Goal: Task Accomplishment & Management: Complete application form

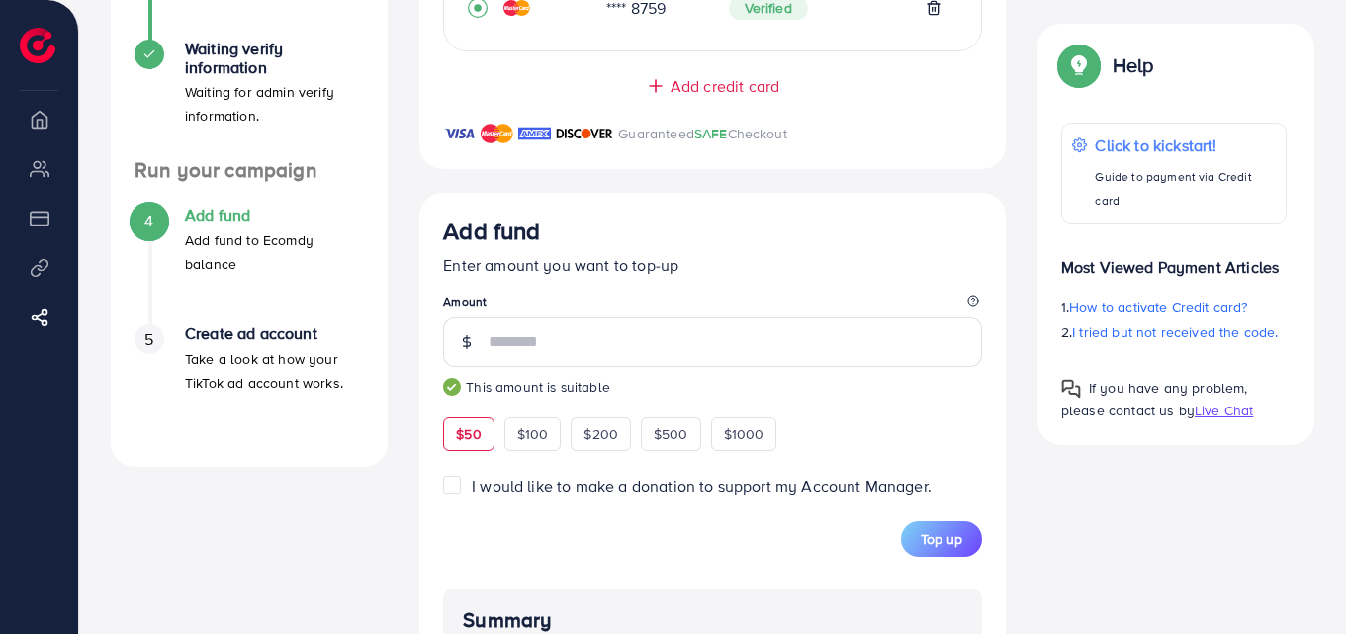
scroll to position [472, 0]
click at [843, 239] on div "Add fund" at bounding box center [712, 235] width 539 height 37
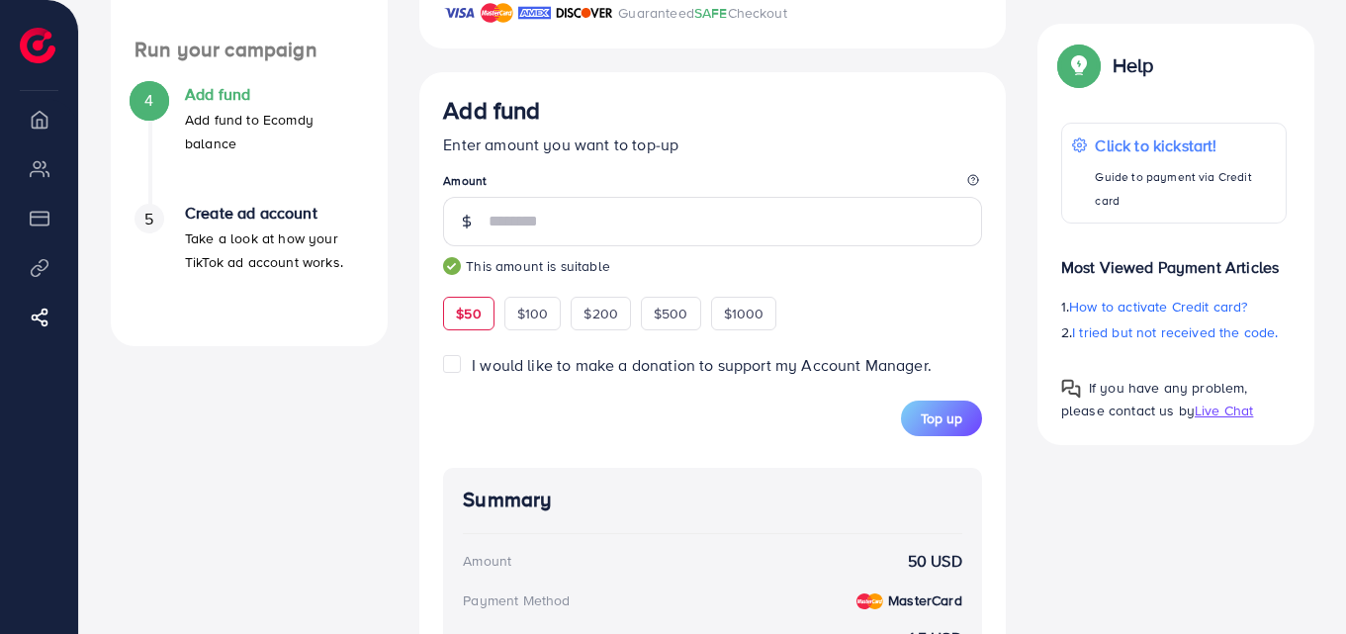
scroll to position [595, 0]
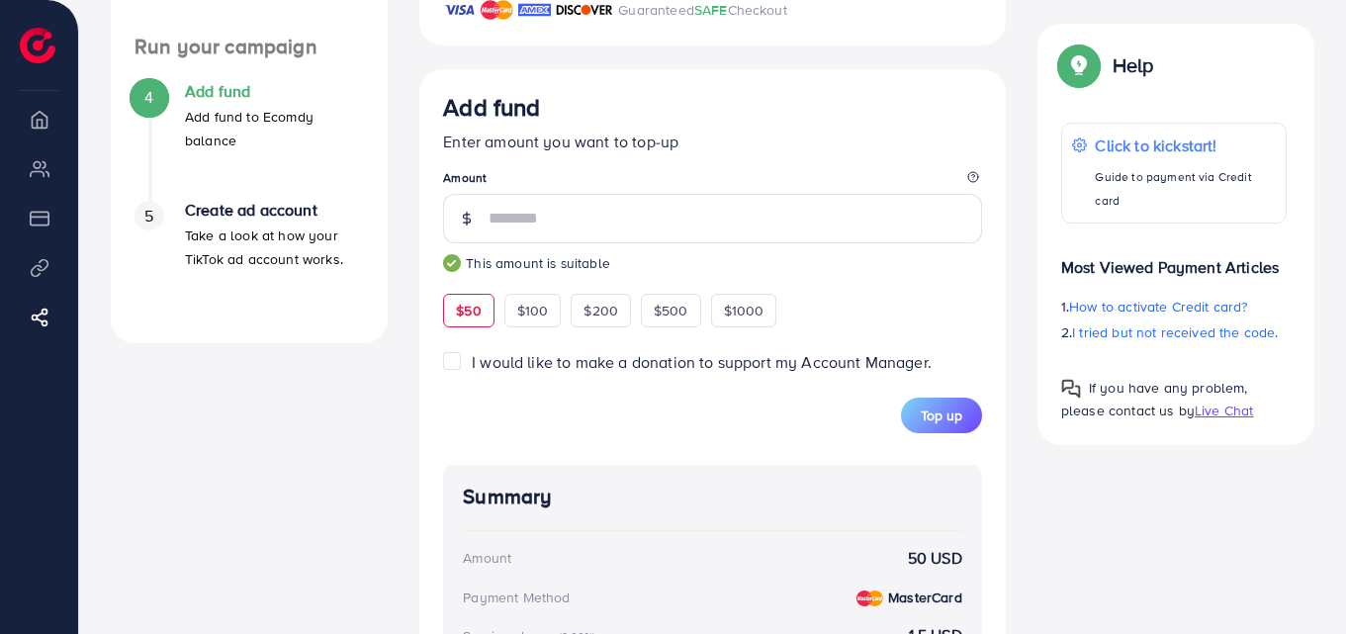
click at [887, 472] on div "Summary Amount 50 USD Payment Method MasterCard Service charge (3.00%) 1.5 USD …" at bounding box center [712, 642] width 539 height 355
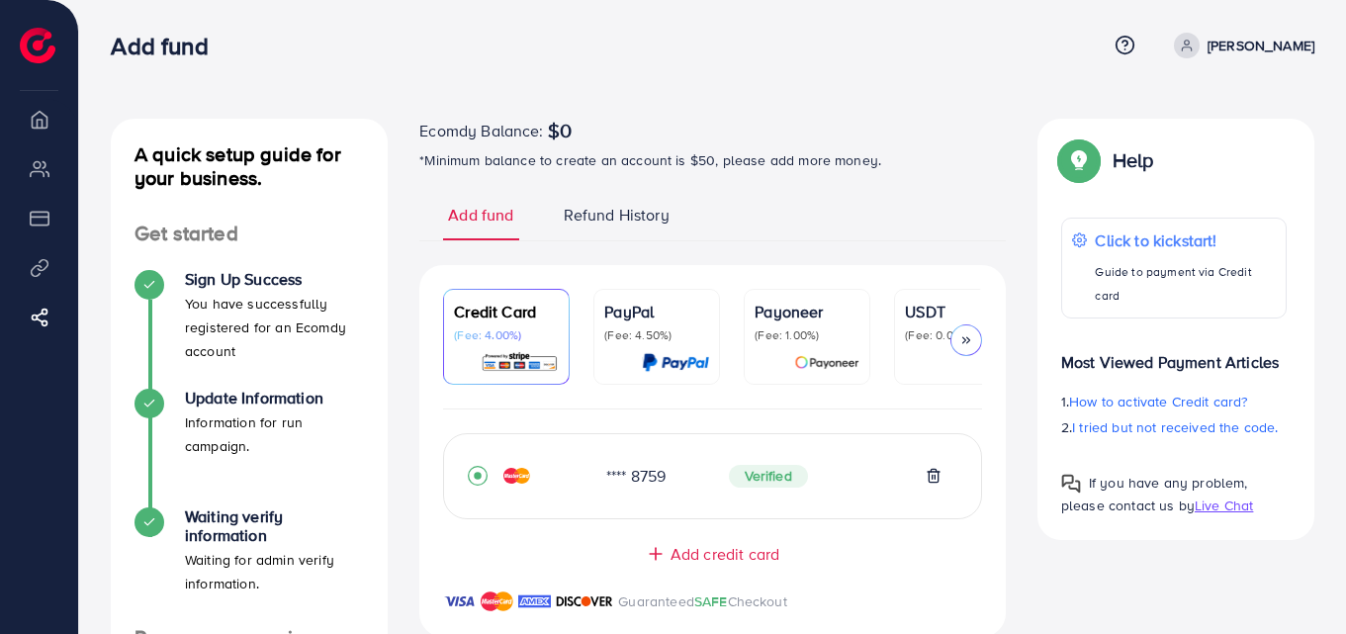
scroll to position [2, 0]
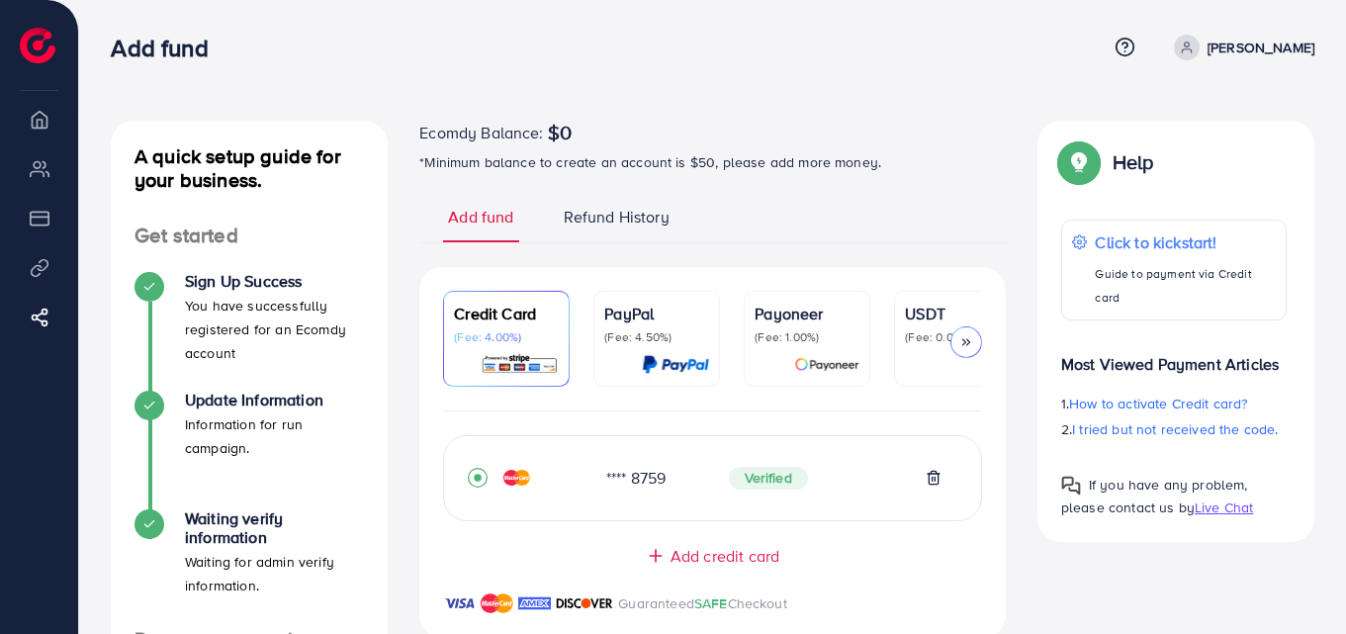
click at [976, 342] on div at bounding box center [966, 342] width 32 height 32
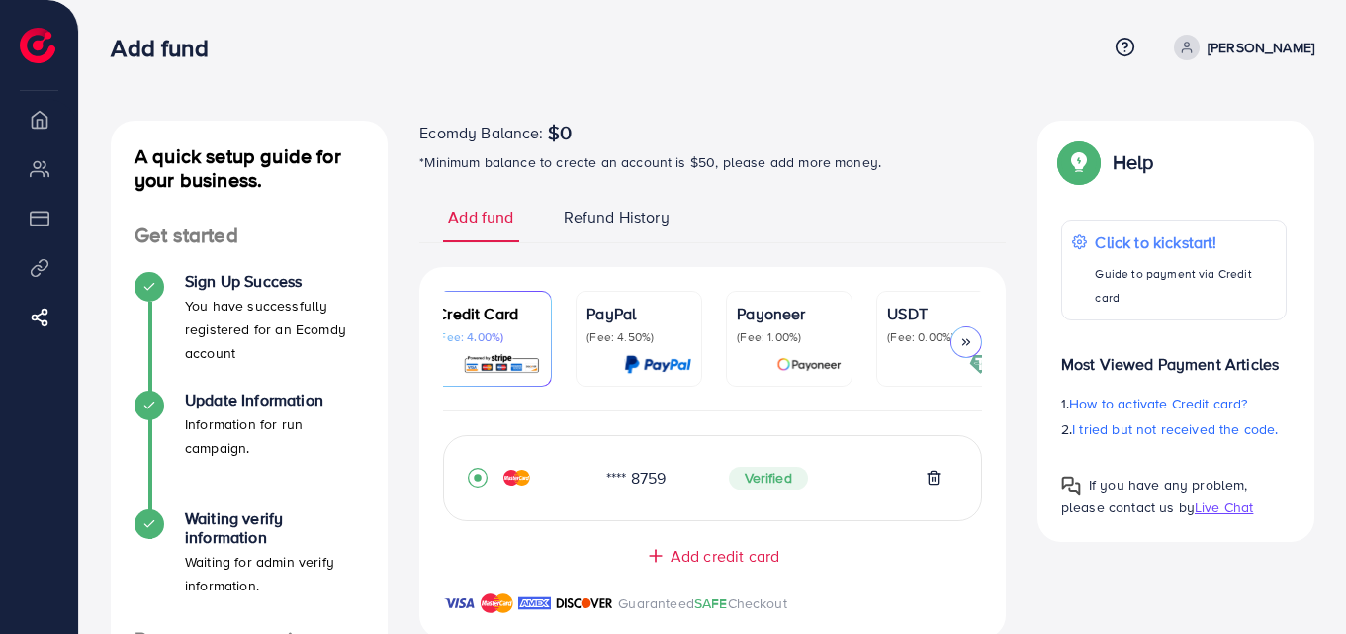
scroll to position [0, 0]
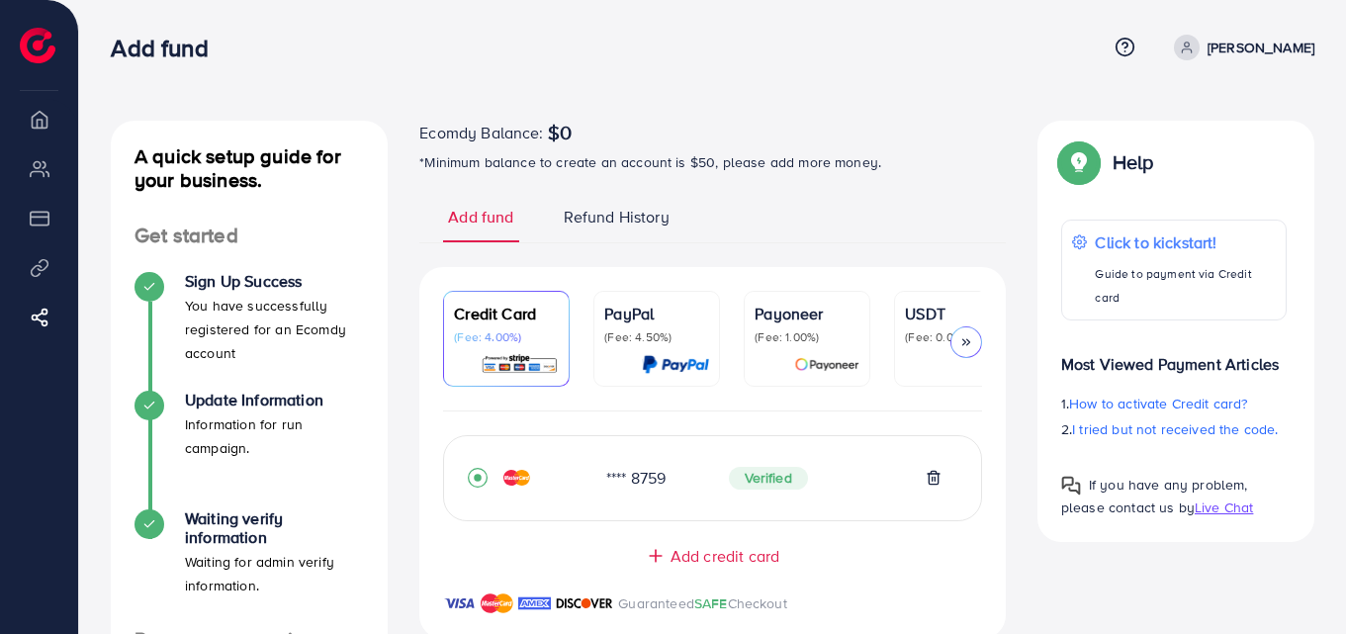
drag, startPoint x: 749, startPoint y: 408, endPoint x: 814, endPoint y: 415, distance: 64.6
click at [814, 411] on ul "Credit Card (Fee: 4.00%) PayPal (Fee: 4.50%) Payoneer (Fee: 1.00%) USDT (Fee: 0…" at bounding box center [712, 351] width 539 height 121
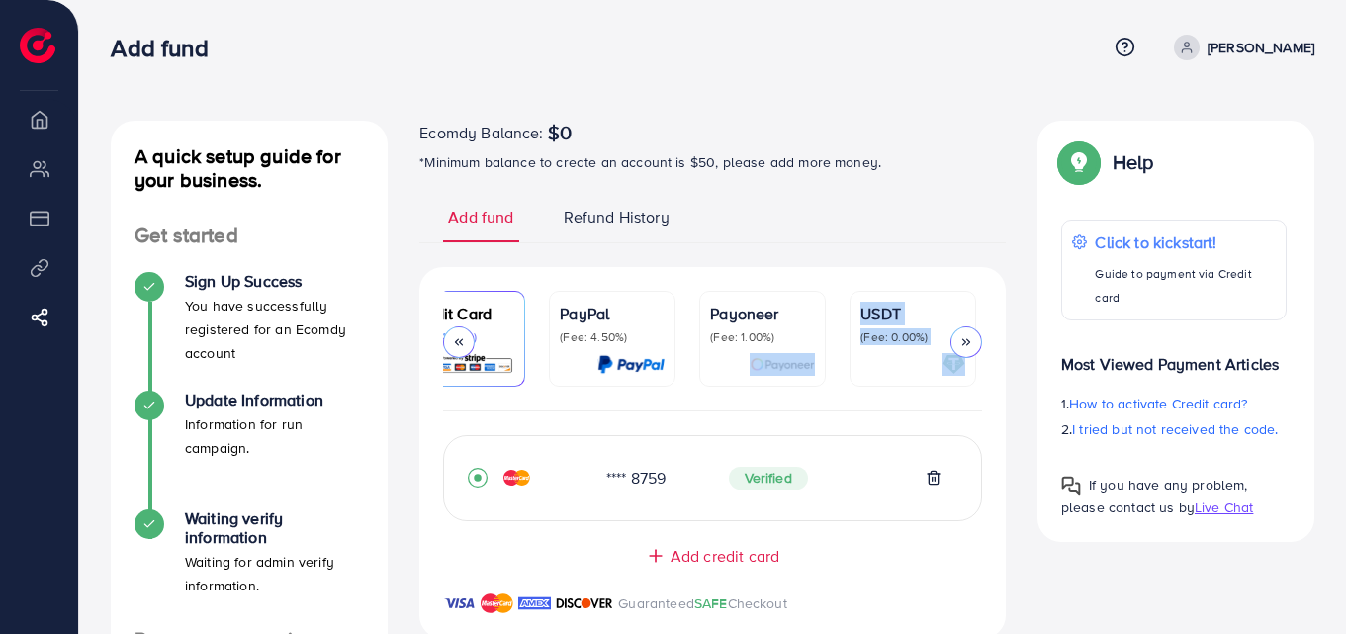
drag, startPoint x: 814, startPoint y: 415, endPoint x: 996, endPoint y: 377, distance: 186.0
click at [996, 377] on div "Credit Card (Fee: 4.00%) PayPal (Fee: 4.50%) Payoneer (Fee: 1.00%) USDT (Fee: 0…" at bounding box center [712, 339] width 586 height 144
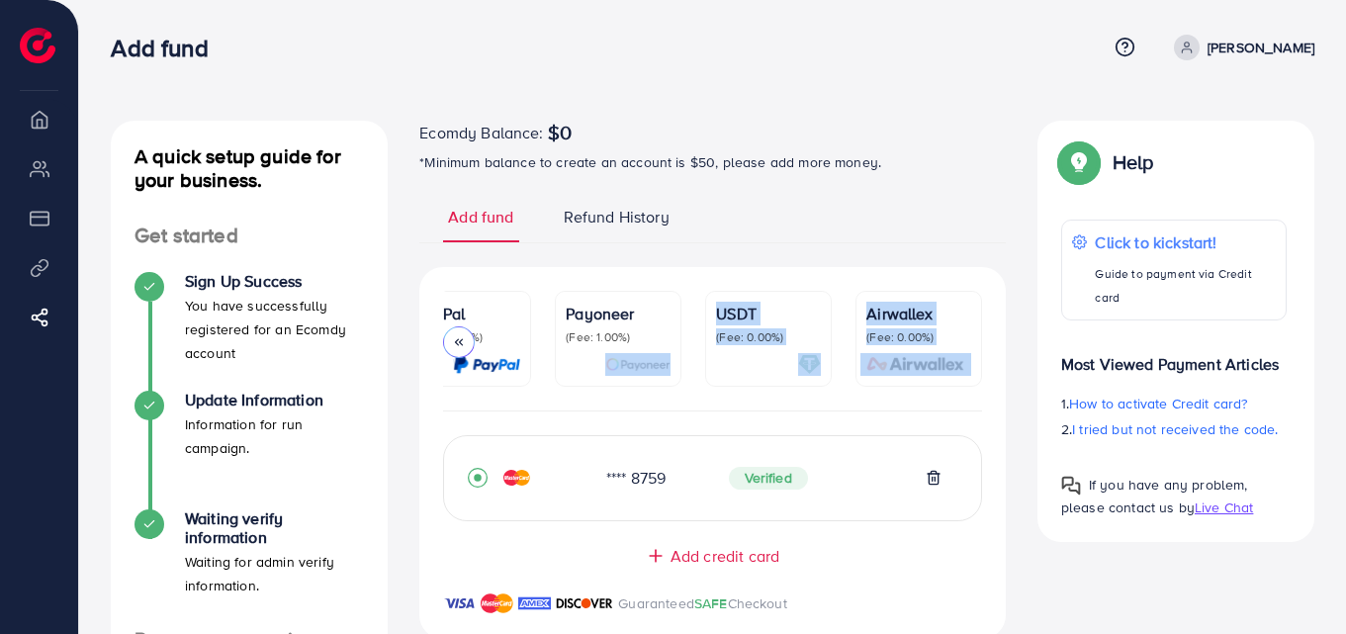
click at [996, 377] on div "Credit Card (Fee: 4.00%) PayPal (Fee: 4.50%) Payoneer (Fee: 1.00%) USDT (Fee: 0…" at bounding box center [712, 339] width 586 height 144
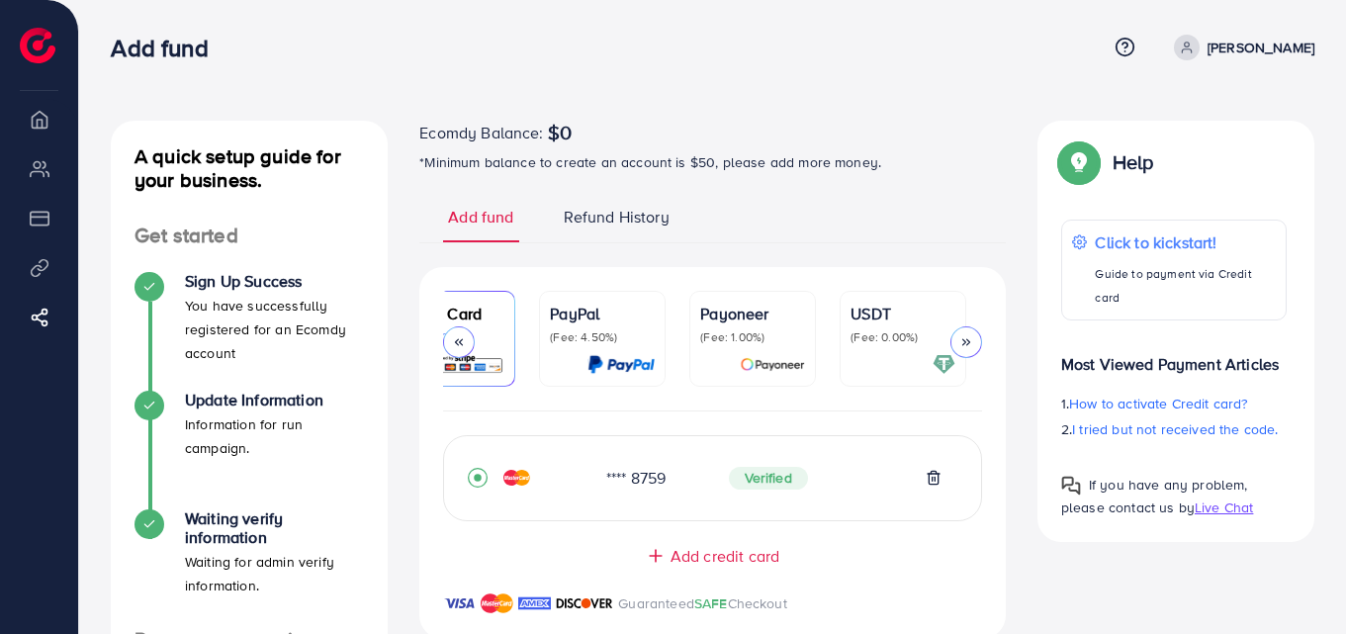
scroll to position [0, 0]
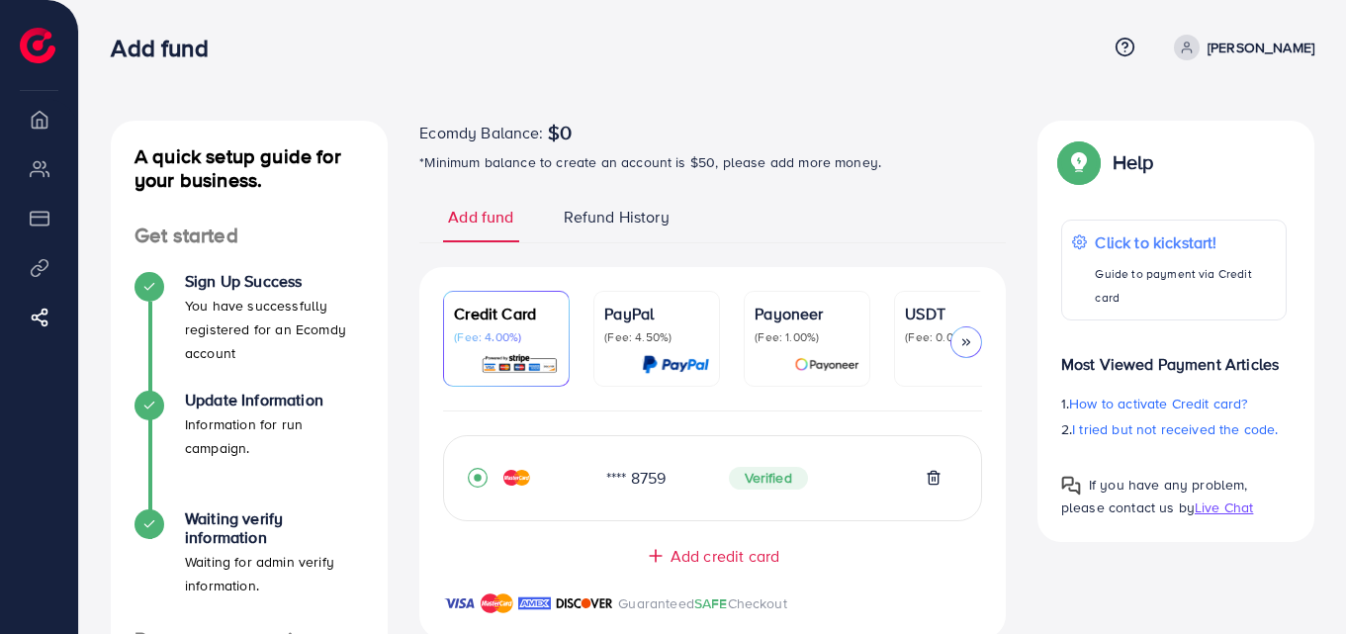
click at [966, 335] on icon at bounding box center [966, 342] width 14 height 14
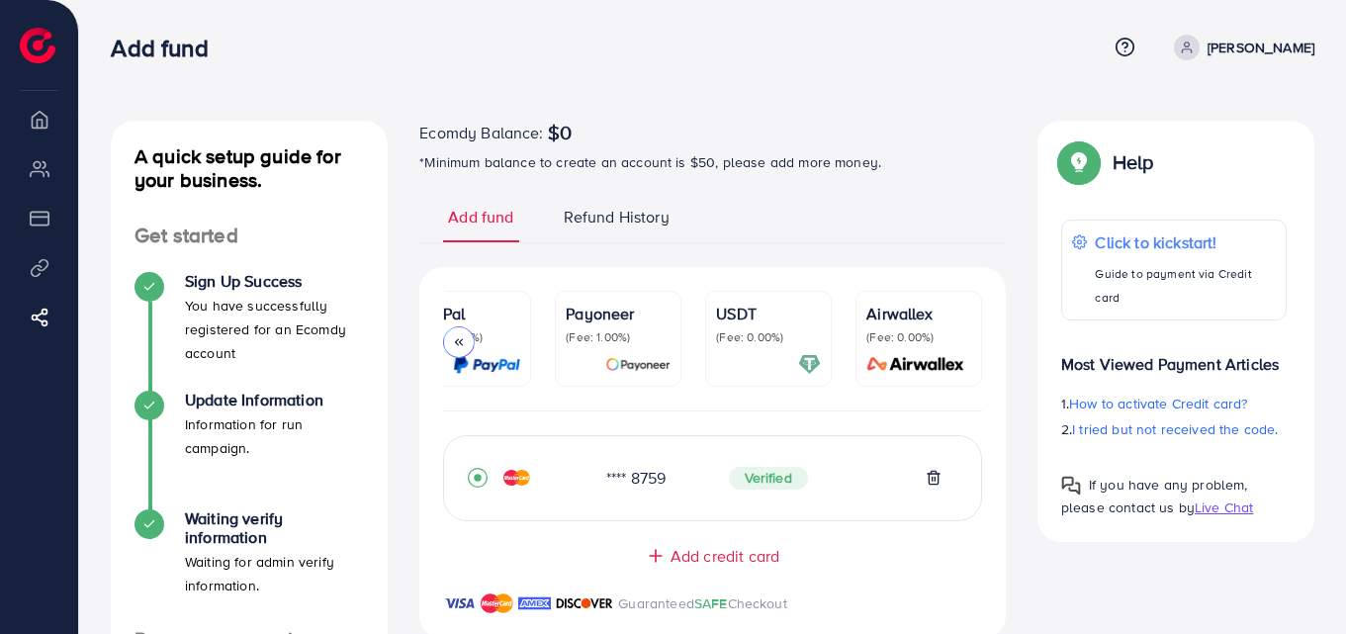
click at [464, 337] on icon at bounding box center [459, 342] width 14 height 14
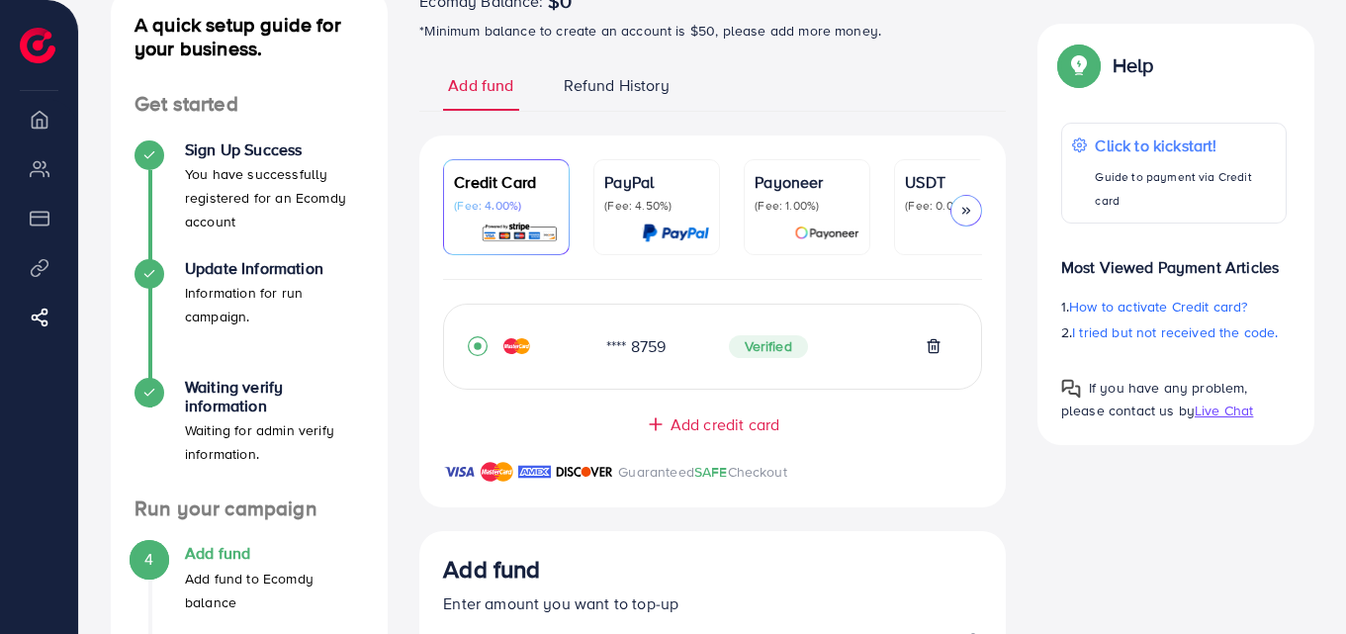
scroll to position [140, 0]
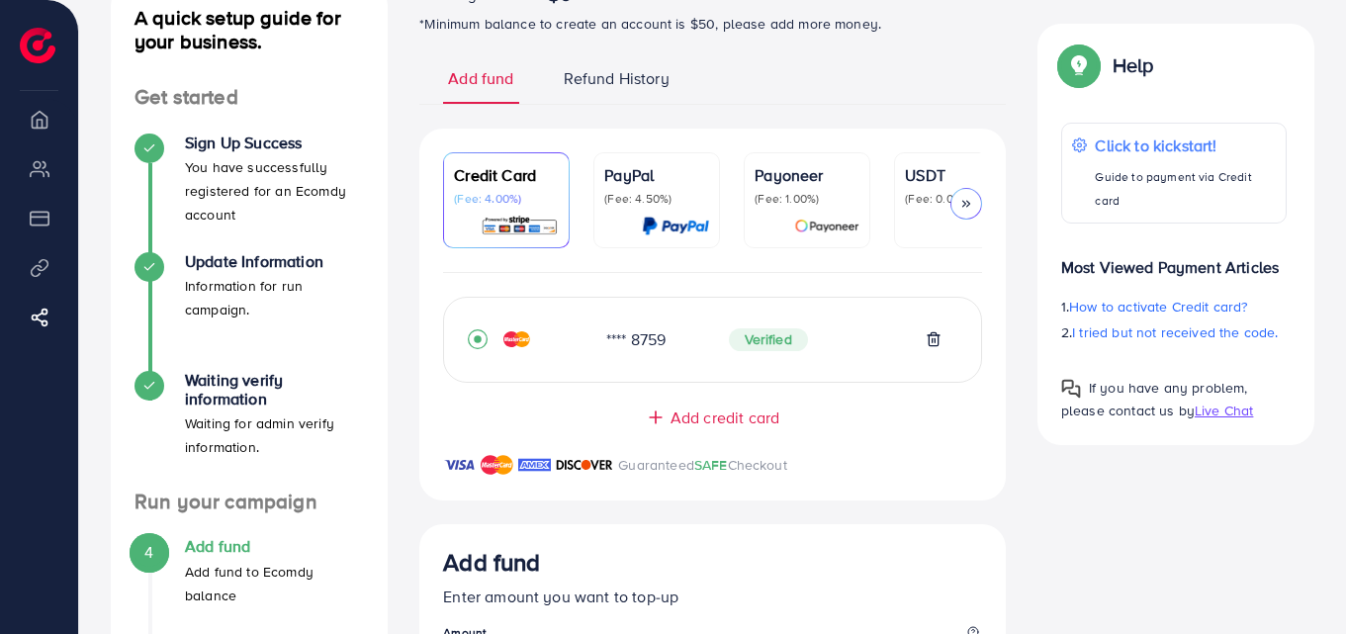
click at [1003, 428] on div "Add credit card Guaranteed SAFE Checkout" at bounding box center [712, 453] width 586 height 94
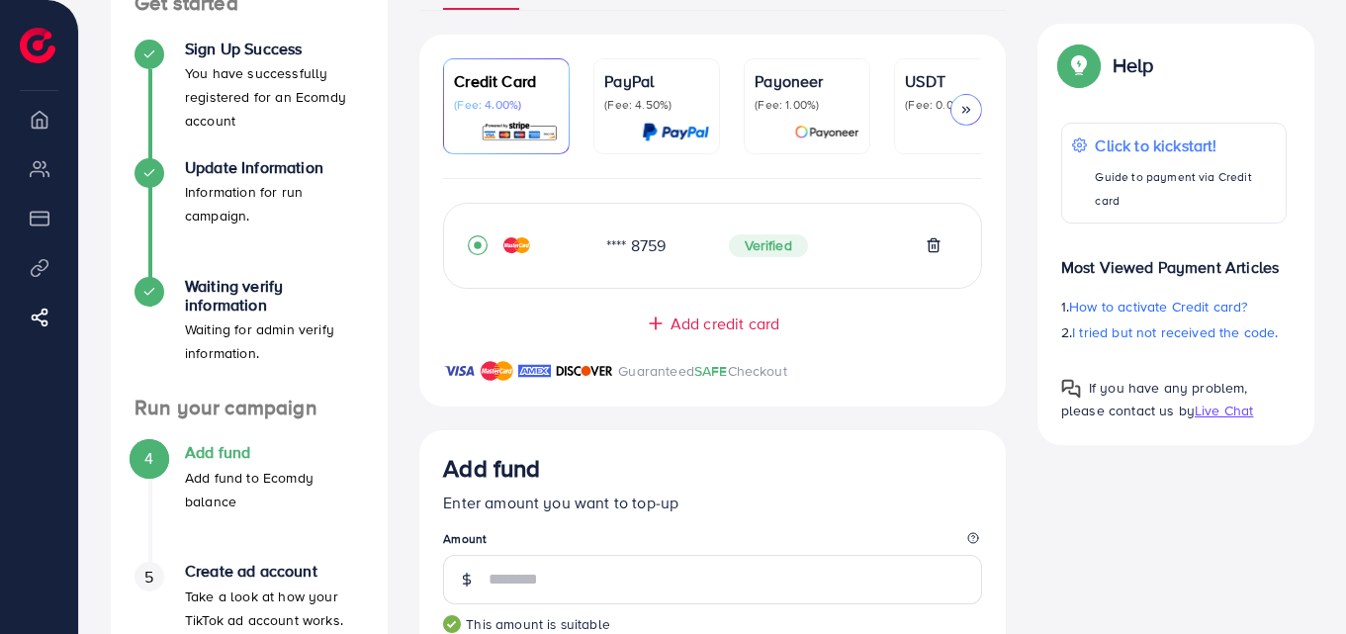
scroll to position [236, 0]
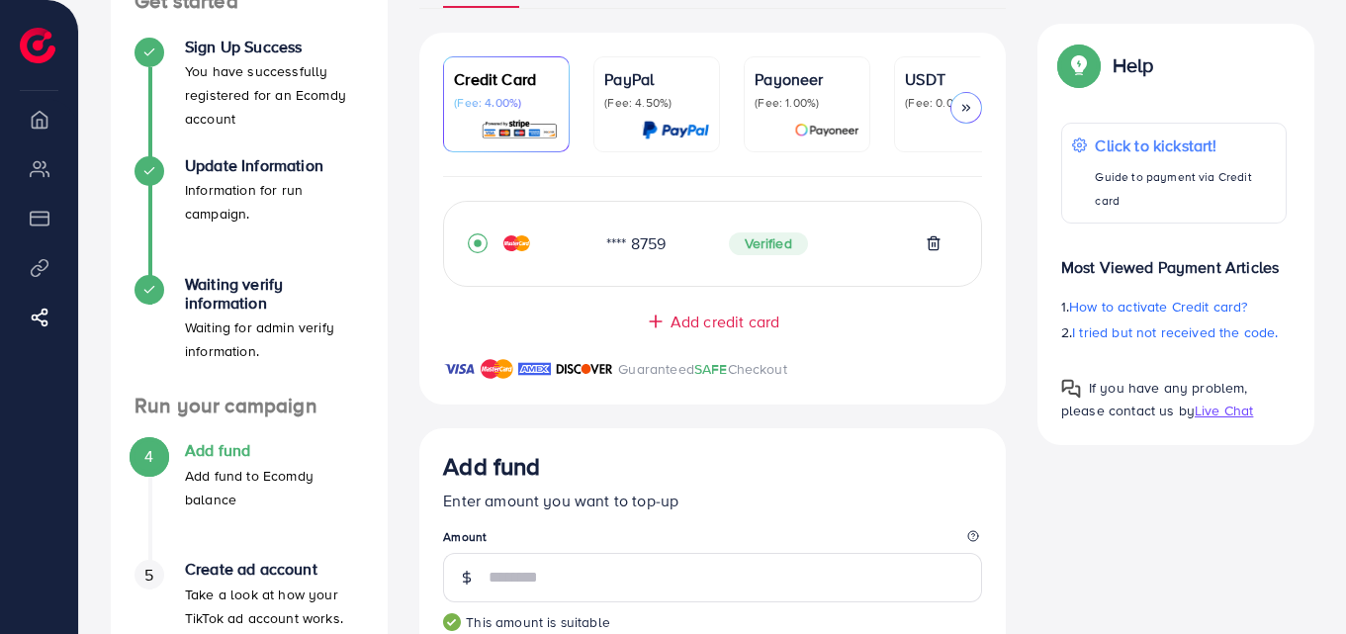
click at [1031, 183] on div "Help Help Click to kickstart! Guide to payment via Credit card Most Viewed Paym…" at bounding box center [1175, 234] width 308 height 421
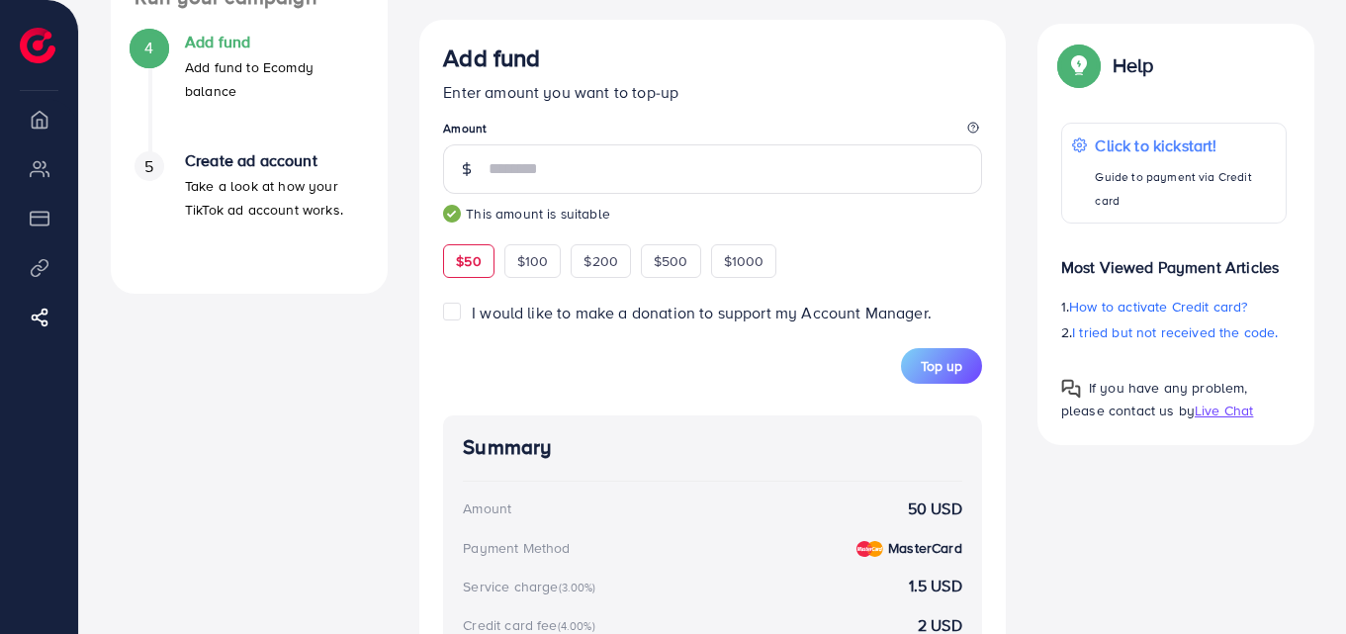
scroll to position [708, 0]
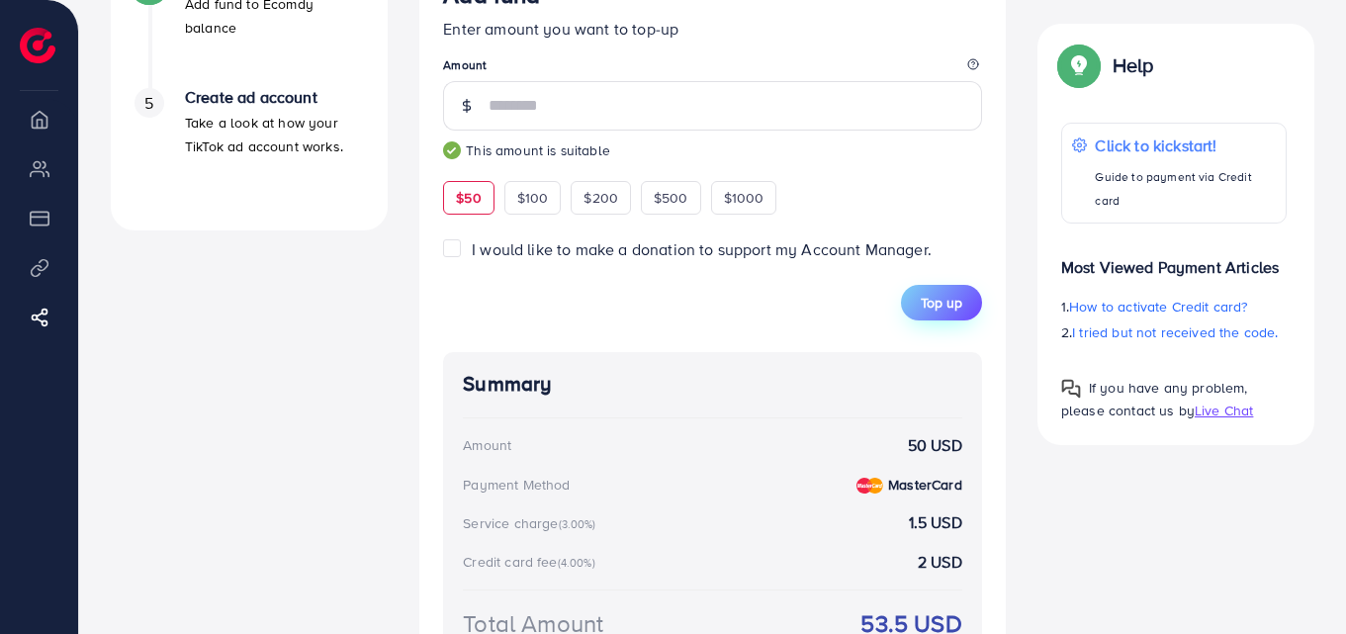
click at [950, 312] on span "Top up" at bounding box center [942, 303] width 42 height 20
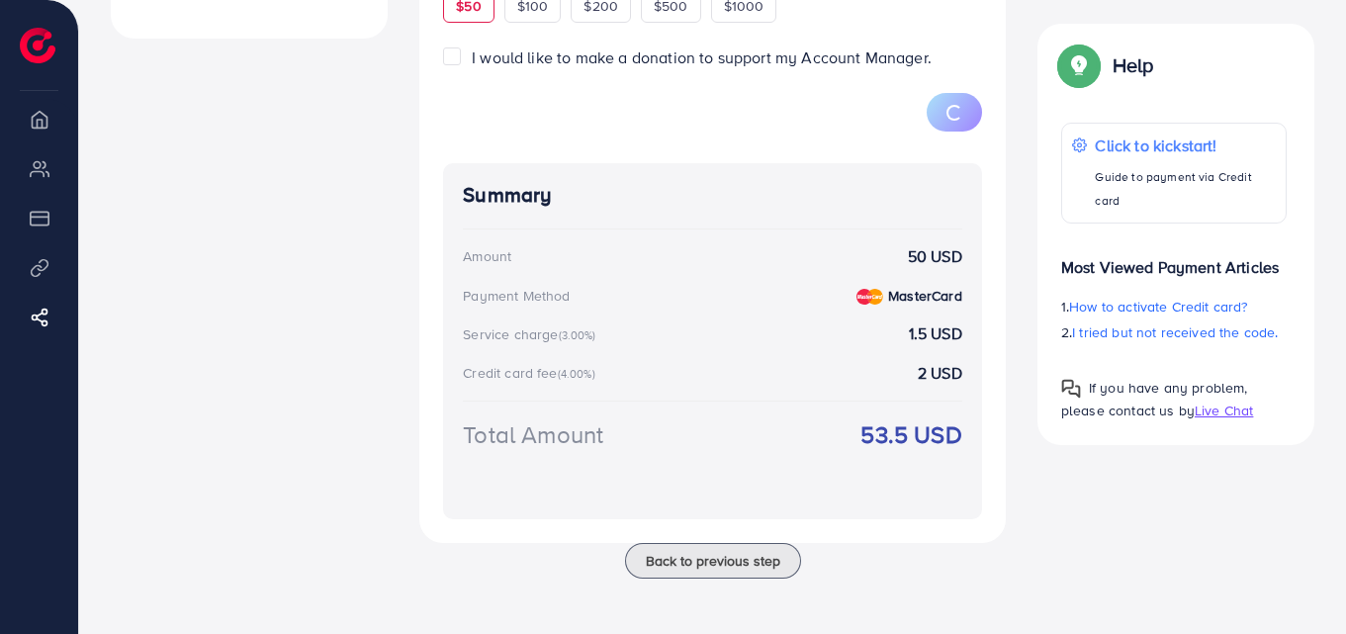
click at [922, 301] on strong "MasterCard" at bounding box center [925, 296] width 74 height 20
click at [938, 332] on strong "1.5 USD" at bounding box center [935, 333] width 53 height 23
click at [952, 366] on strong "2 USD" at bounding box center [940, 373] width 44 height 23
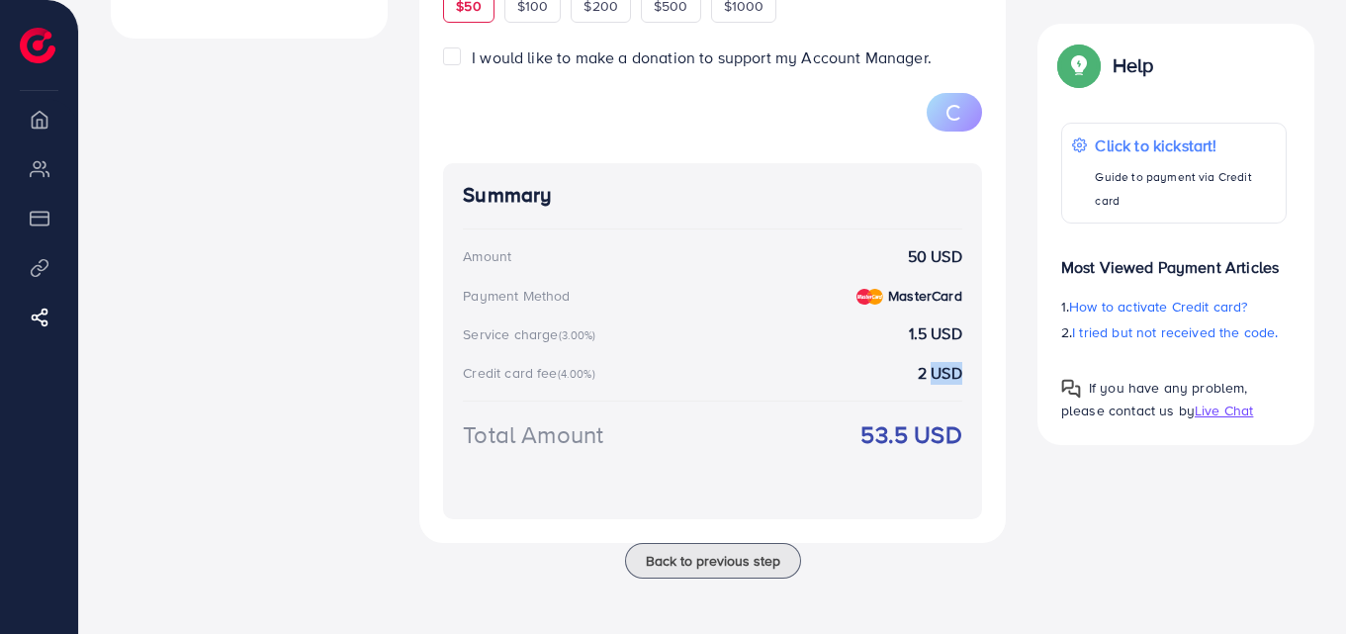
click at [952, 366] on strong "2 USD" at bounding box center [940, 373] width 44 height 23
click at [920, 376] on strong "2 USD" at bounding box center [940, 373] width 44 height 23
click at [914, 331] on strong "1.5 USD" at bounding box center [935, 333] width 53 height 23
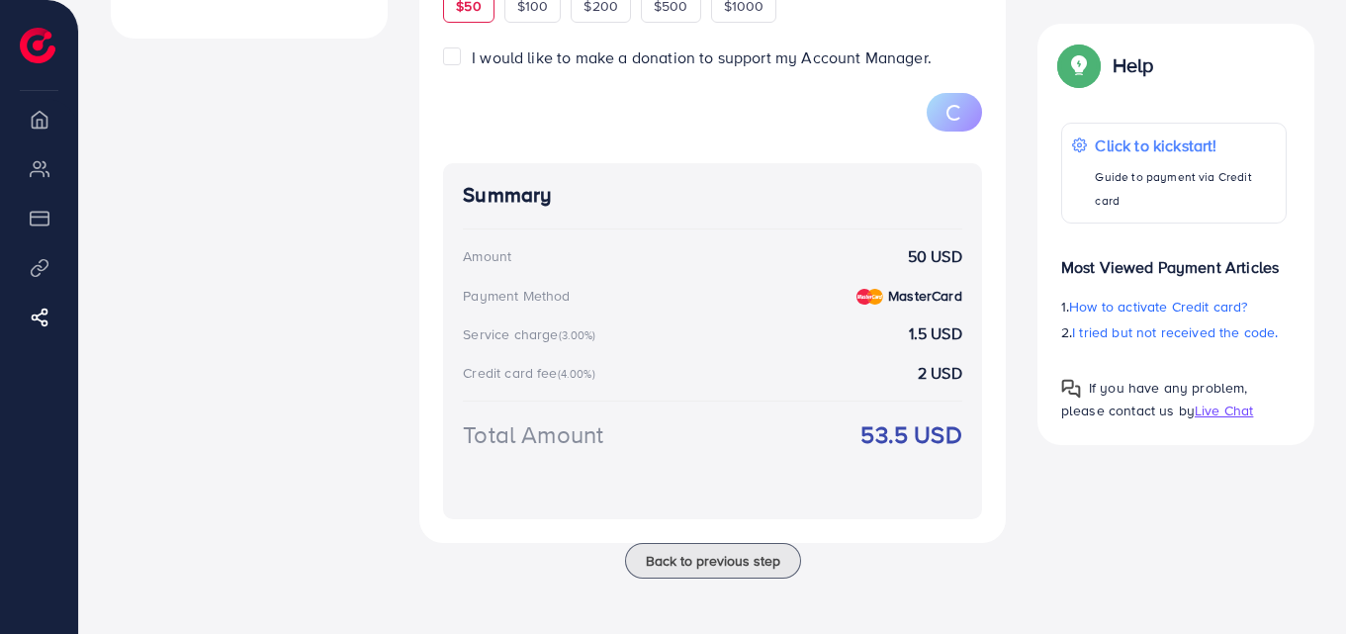
click at [915, 258] on strong "50 USD" at bounding box center [935, 256] width 54 height 23
click at [984, 192] on div "Add fund Enter amount you want to top-up Amount ** This amount is suitable $50 …" at bounding box center [712, 154] width 586 height 778
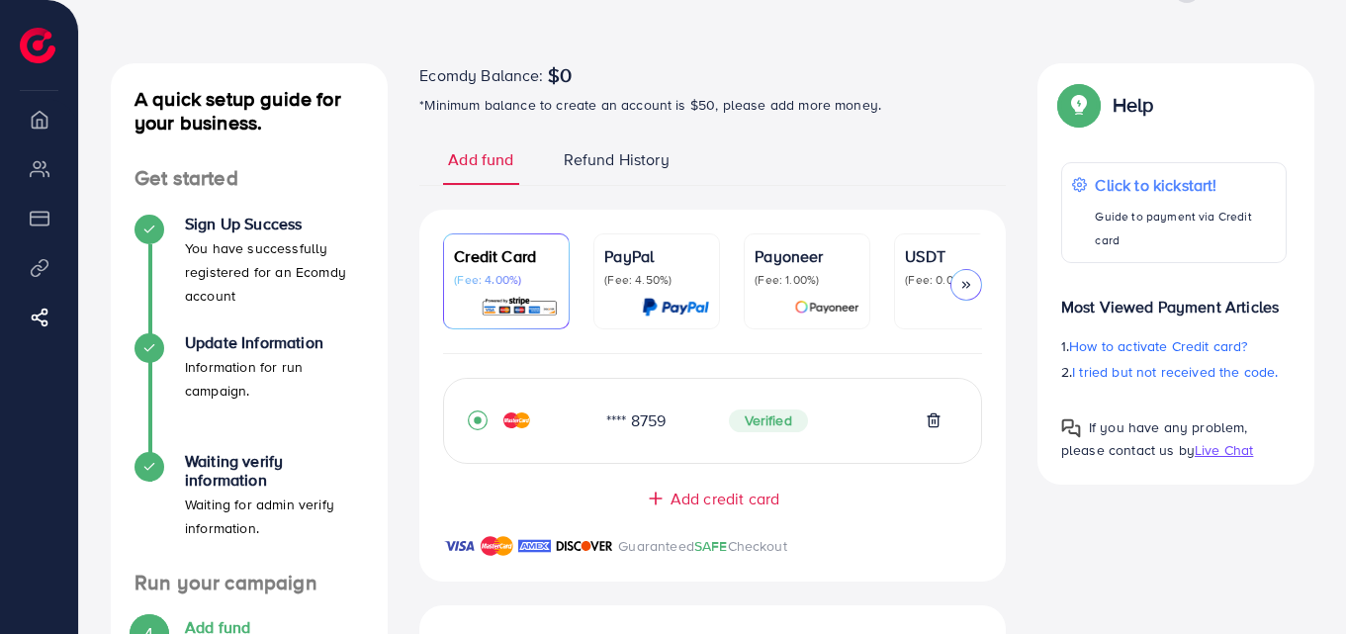
scroll to position [0, 0]
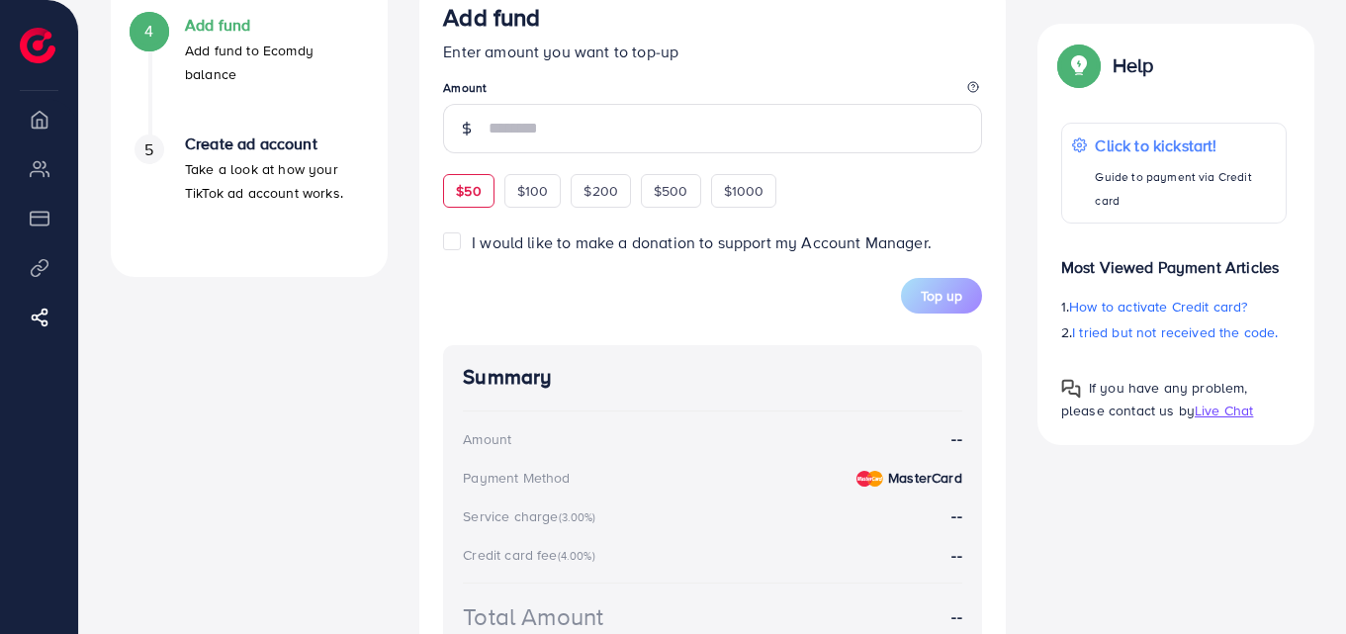
scroll to position [661, 0]
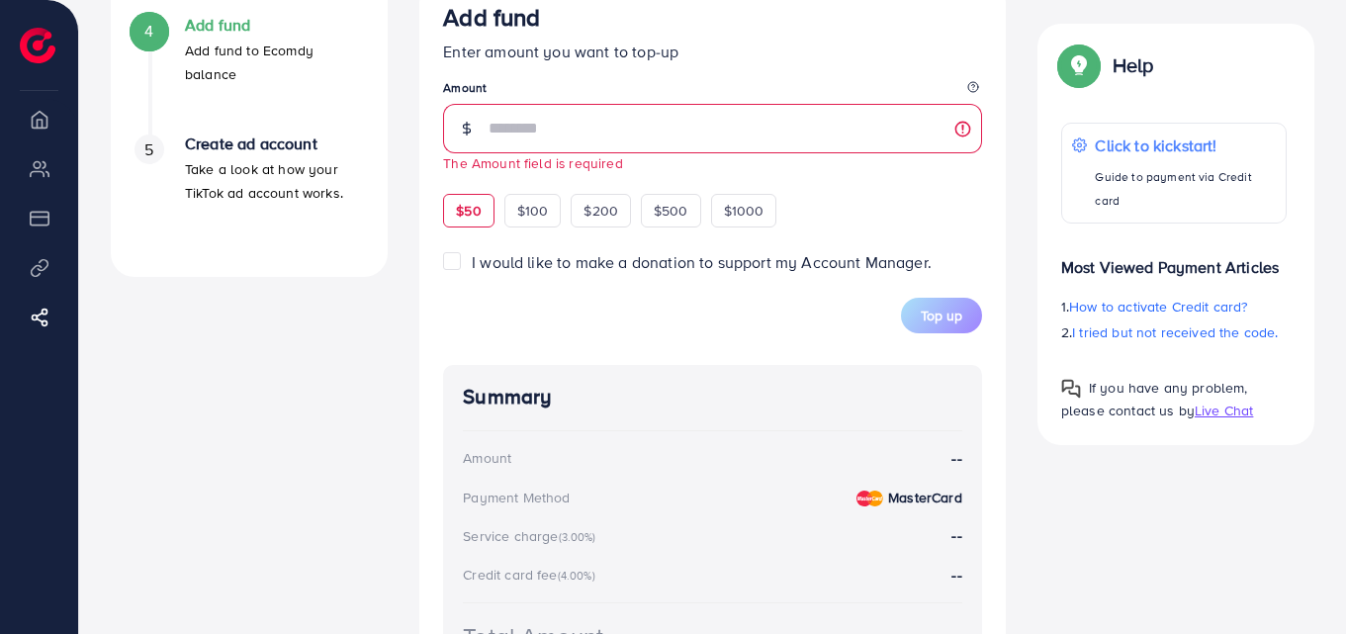
click at [454, 184] on div "Add fund Enter amount you want to top-up Amount The Amount field is required $5…" at bounding box center [712, 115] width 539 height 224
click at [466, 219] on span "$50" at bounding box center [468, 211] width 25 height 20
type input "**"
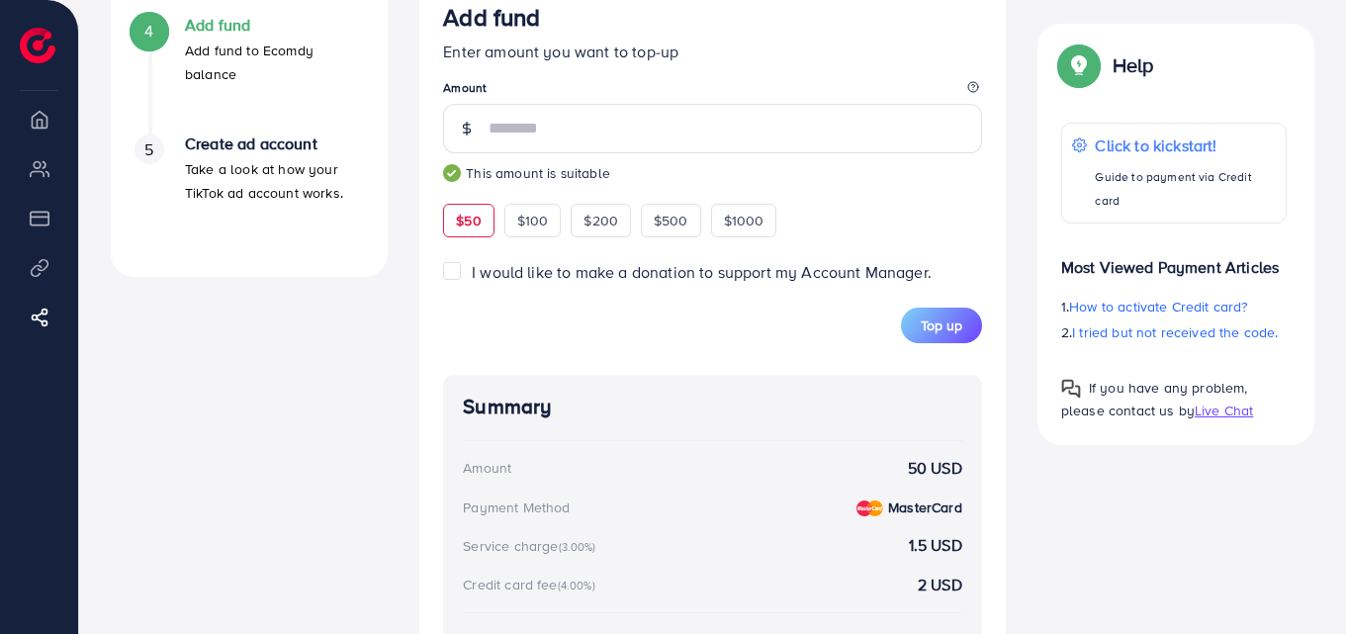
click at [717, 53] on p "Enter amount you want to top-up" at bounding box center [712, 52] width 539 height 24
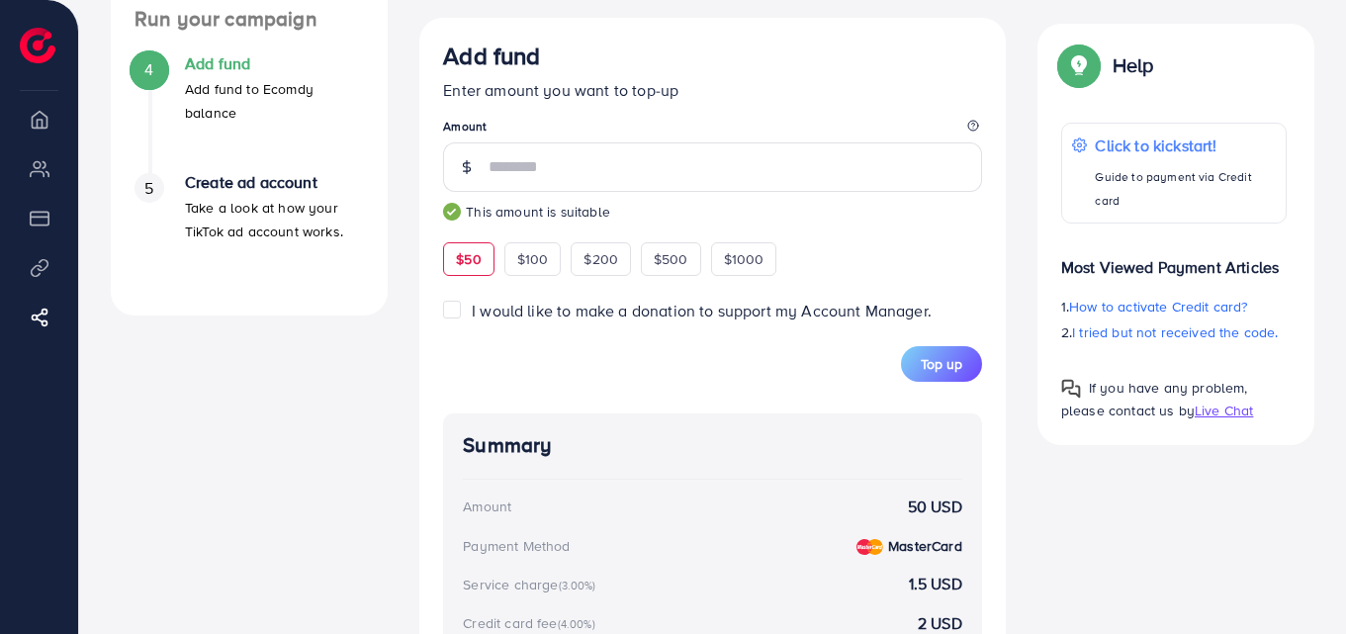
scroll to position [617, 0]
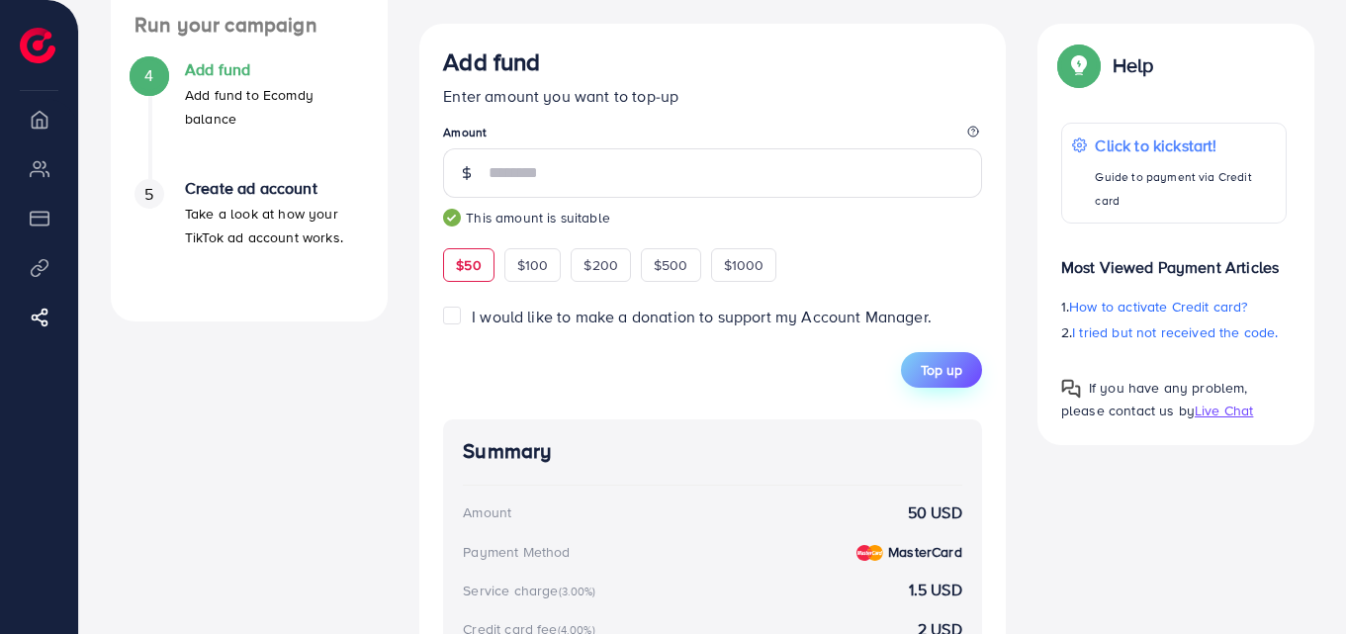
click at [950, 379] on span "Top up" at bounding box center [942, 370] width 42 height 20
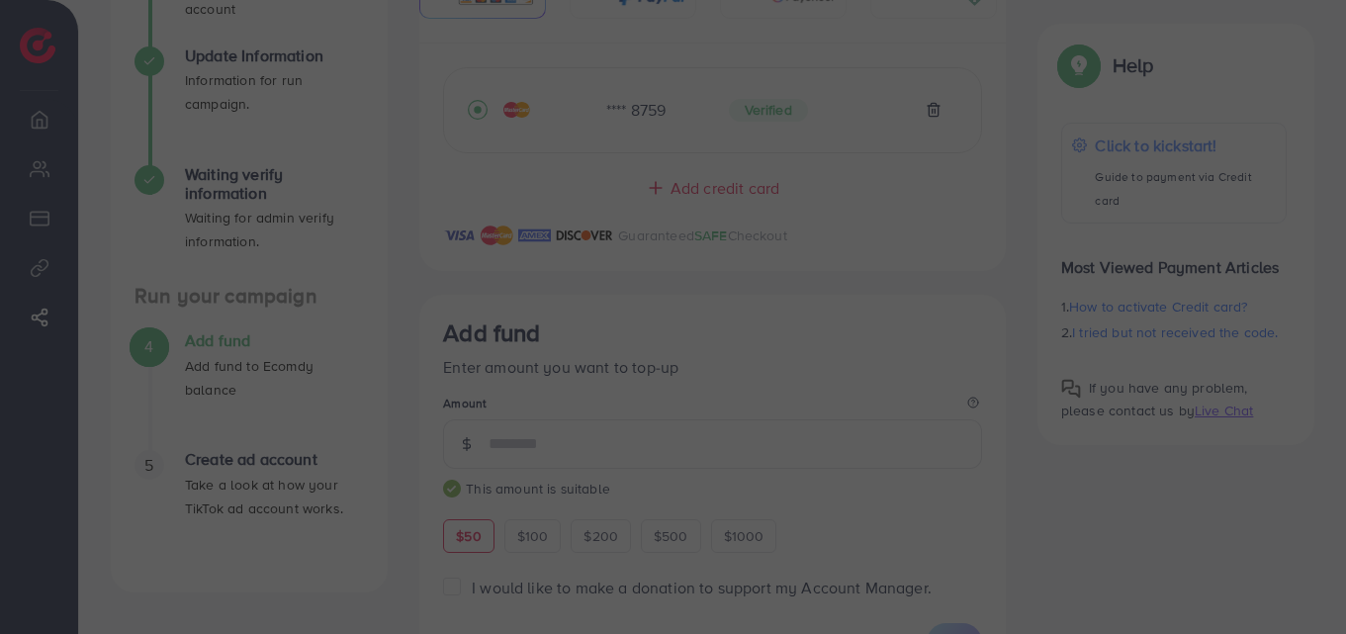
scroll to position [545, 0]
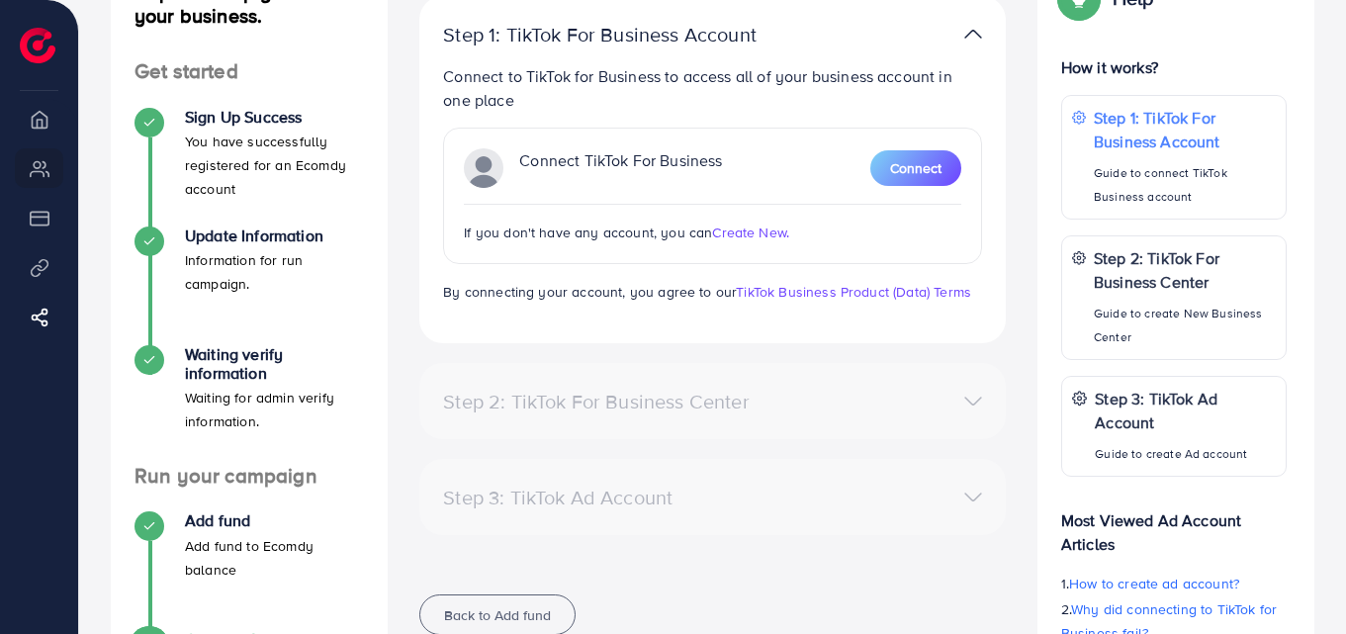
scroll to position [224, 0]
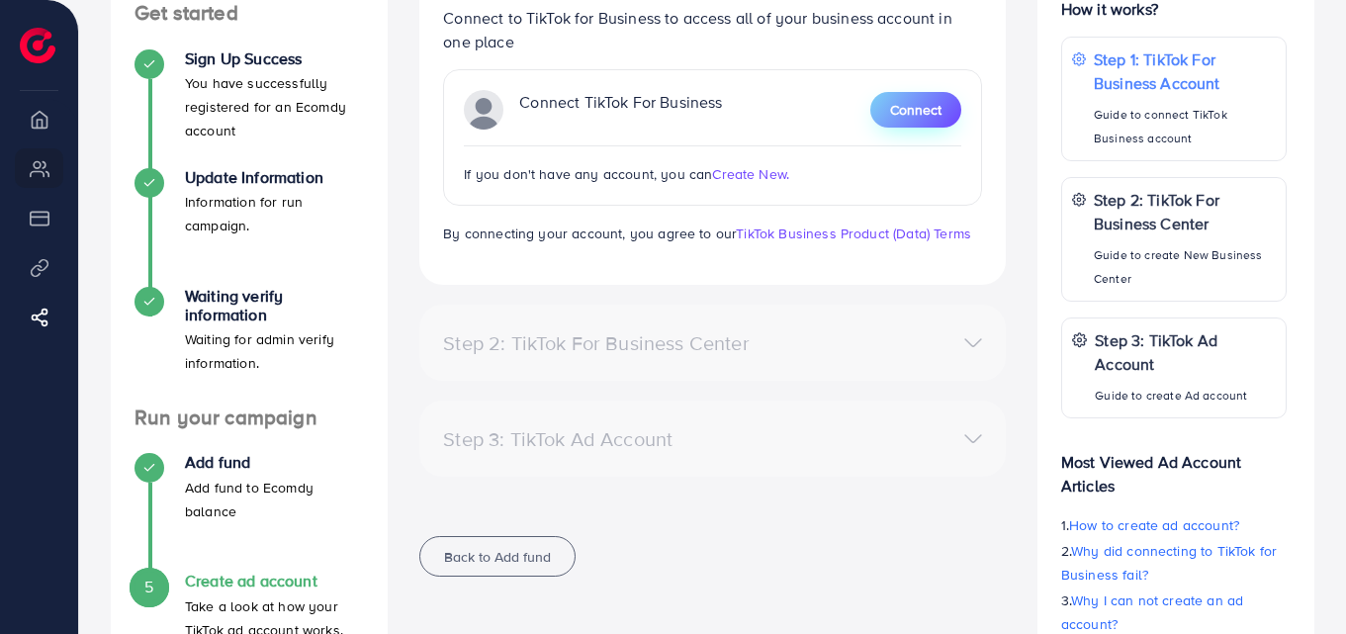
click at [913, 113] on span "Connect" at bounding box center [915, 110] width 51 height 20
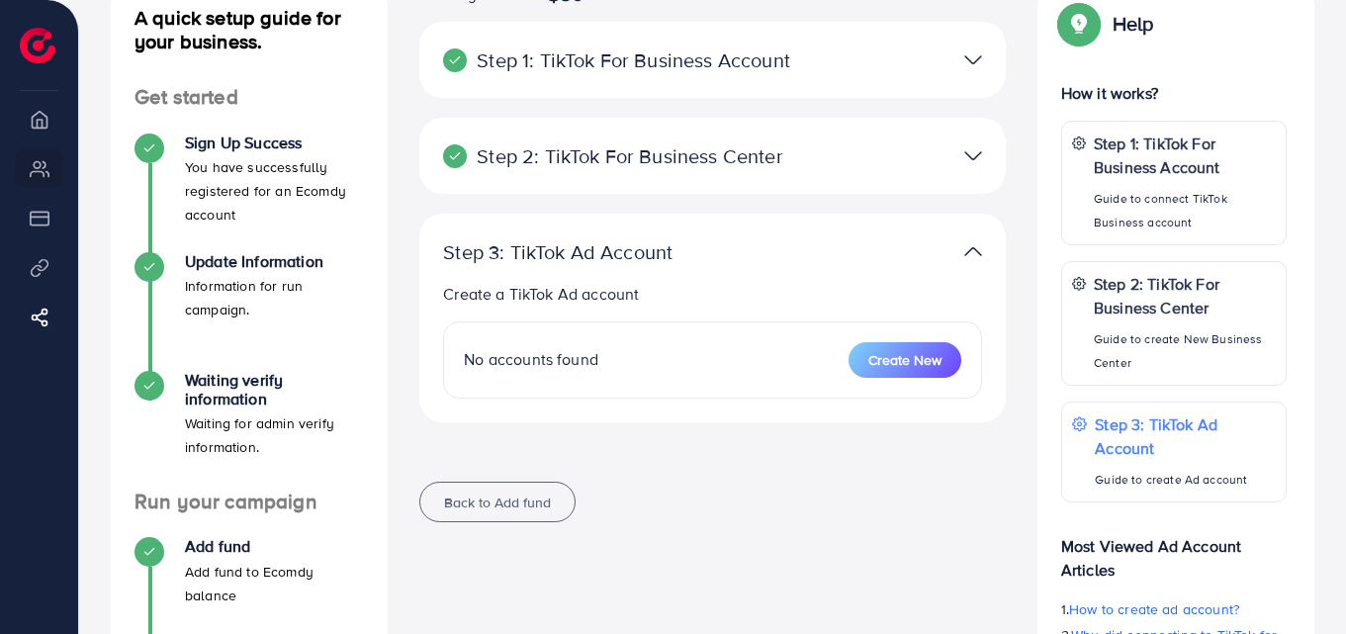
scroll to position [161, 0]
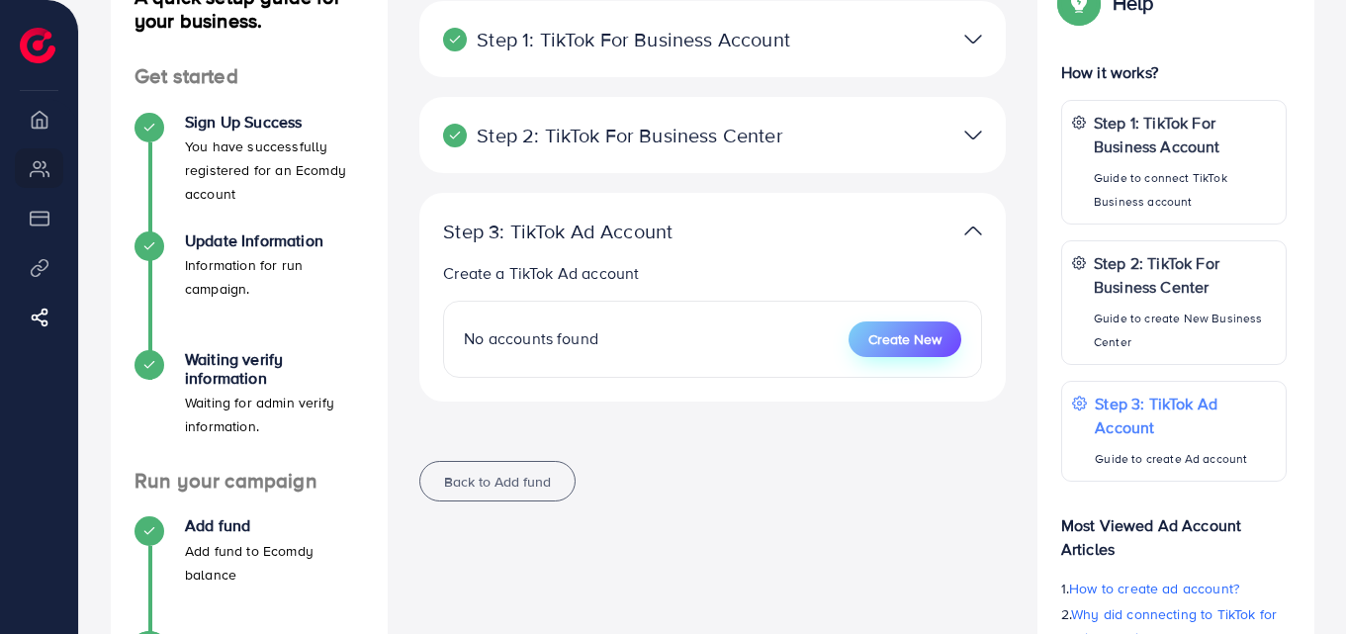
click at [917, 339] on span "Create New" at bounding box center [904, 339] width 73 height 20
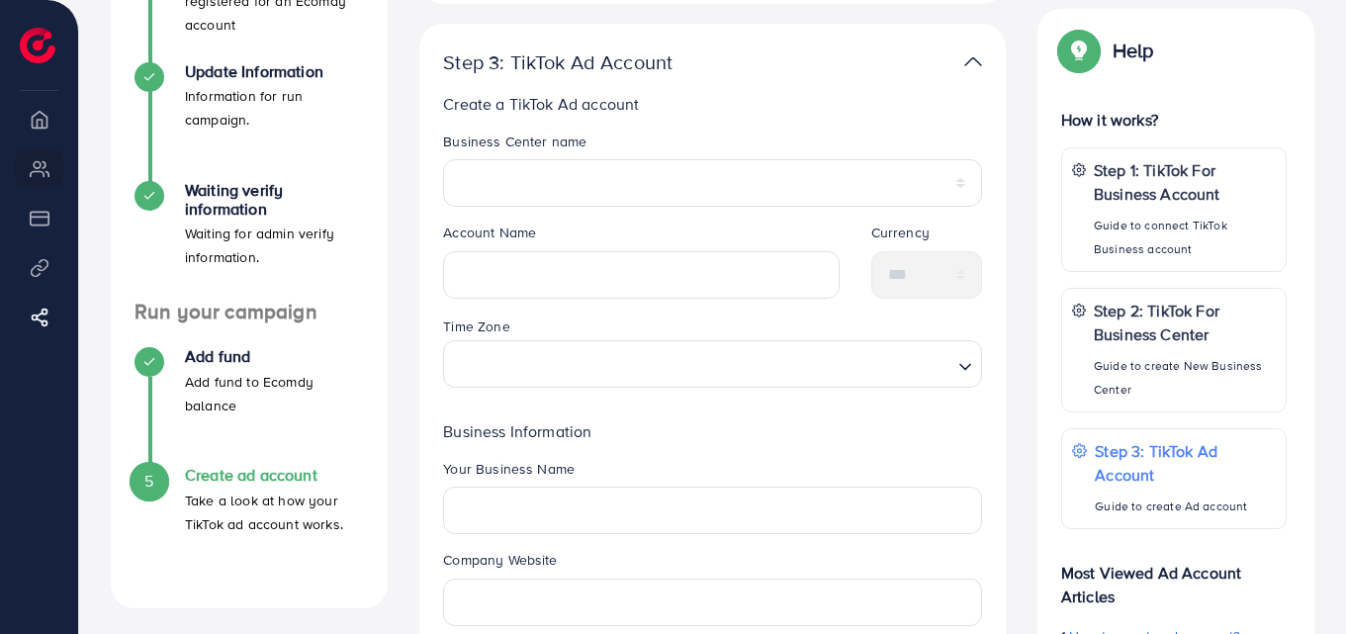
scroll to position [331, 0]
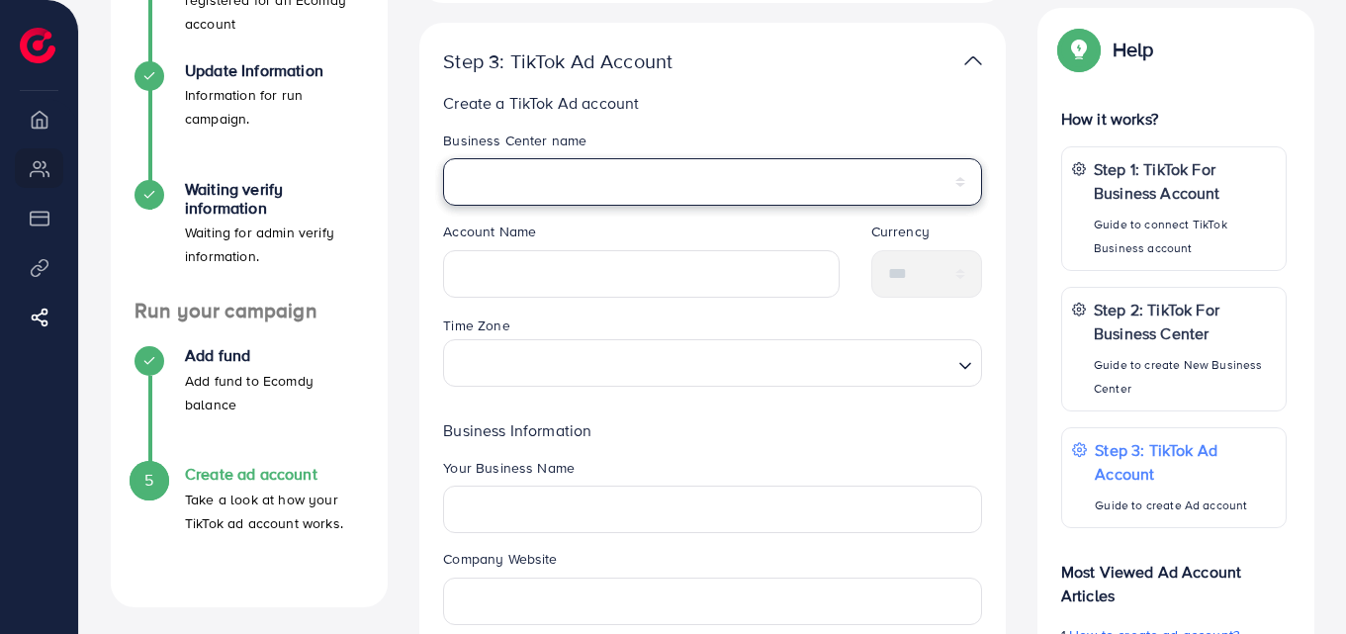
click at [721, 180] on select "**********" at bounding box center [712, 181] width 539 height 47
select select "**********"
click at [443, 158] on select "**********" at bounding box center [712, 181] width 539 height 47
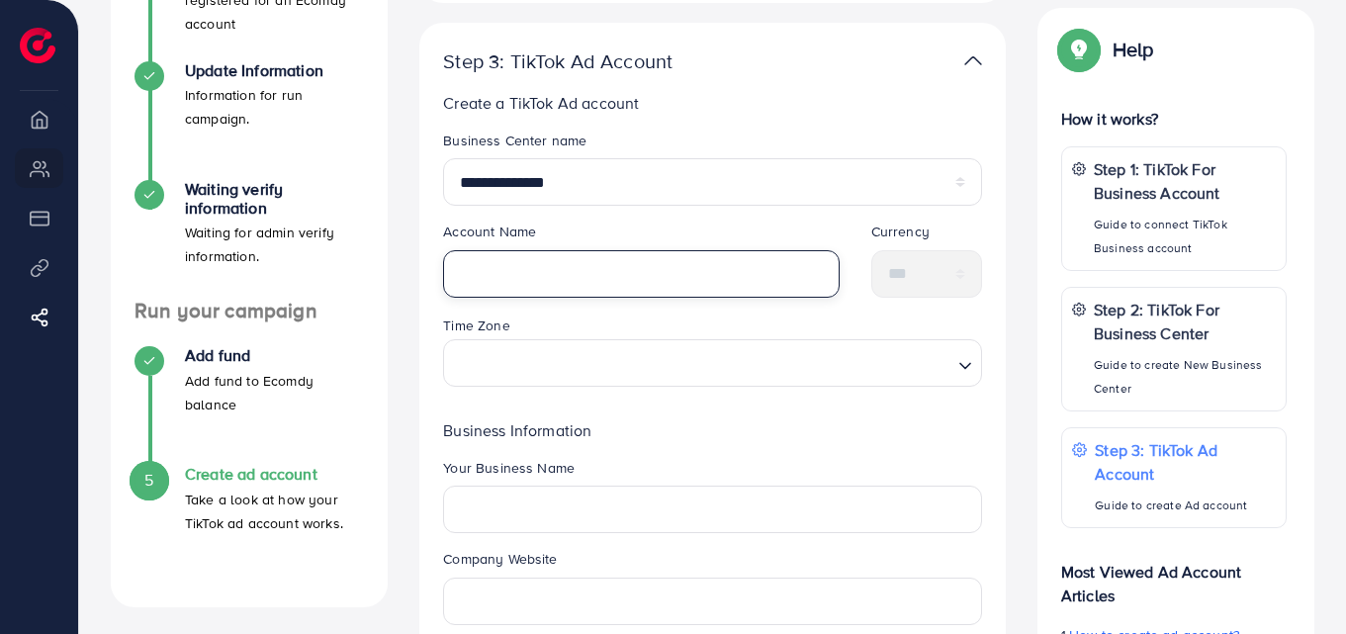
click at [651, 262] on input "text" at bounding box center [640, 273] width 395 height 47
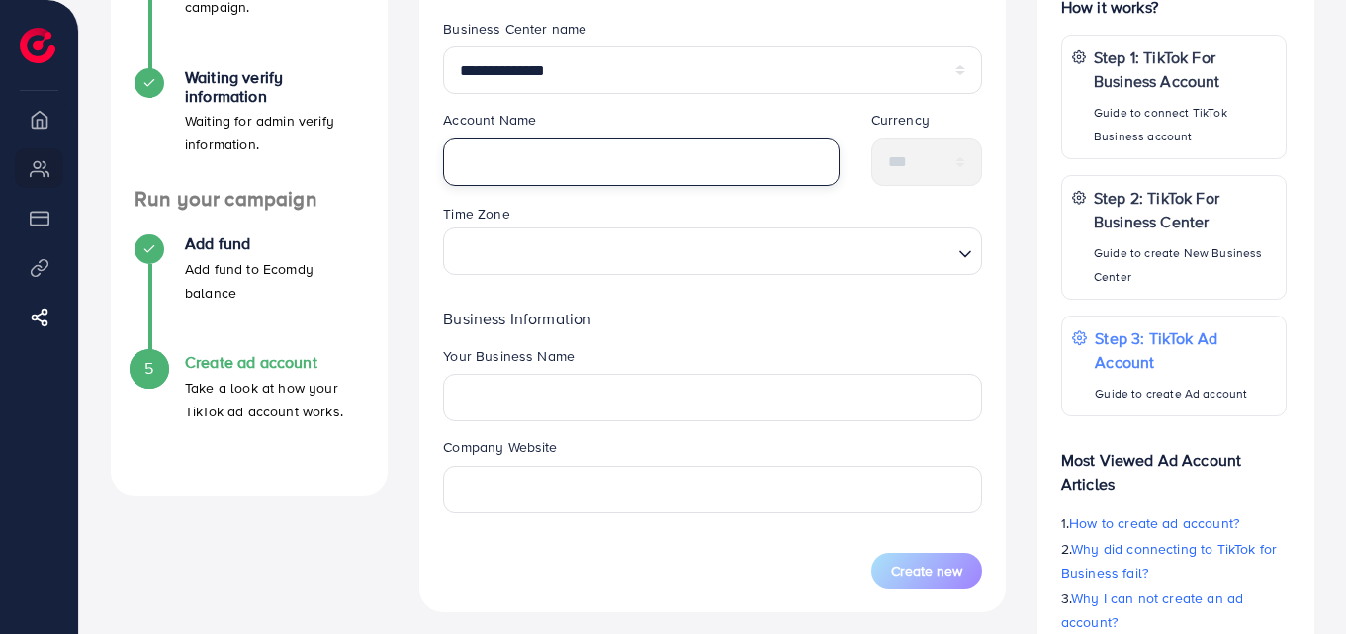
scroll to position [398, 0]
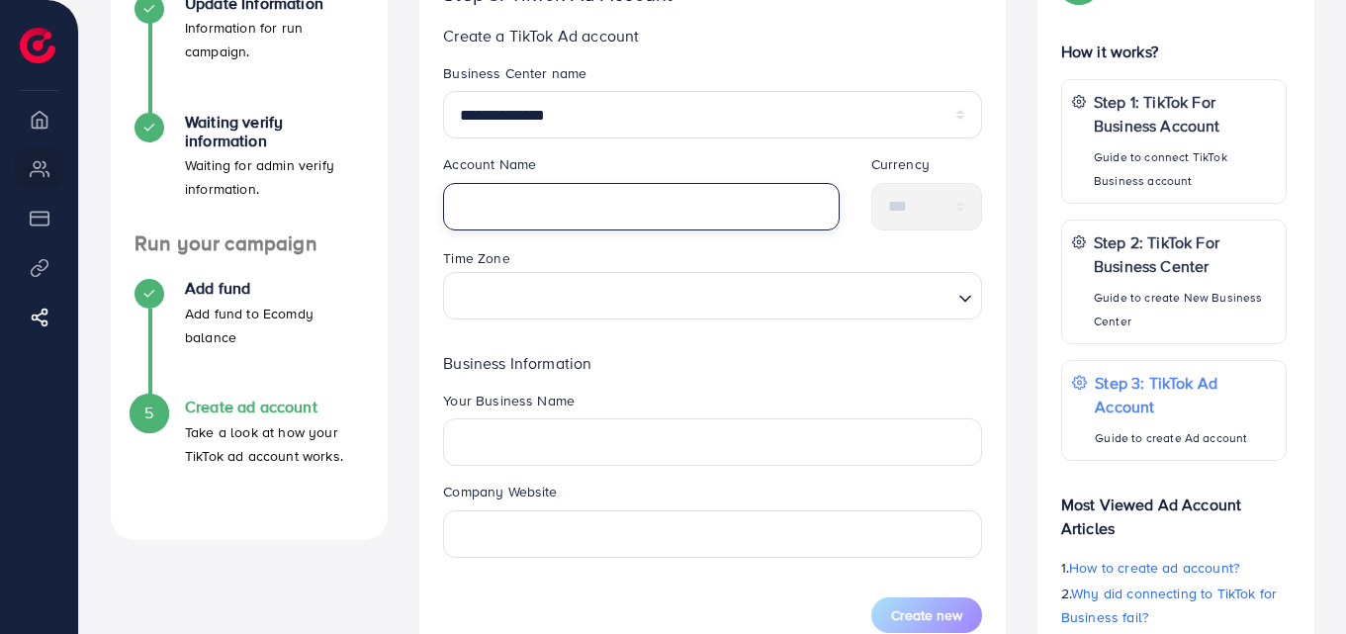
click at [552, 209] on input "text" at bounding box center [640, 206] width 395 height 47
type input "**********"
click at [800, 251] on div "Time Zone Loading..." at bounding box center [712, 282] width 539 height 73
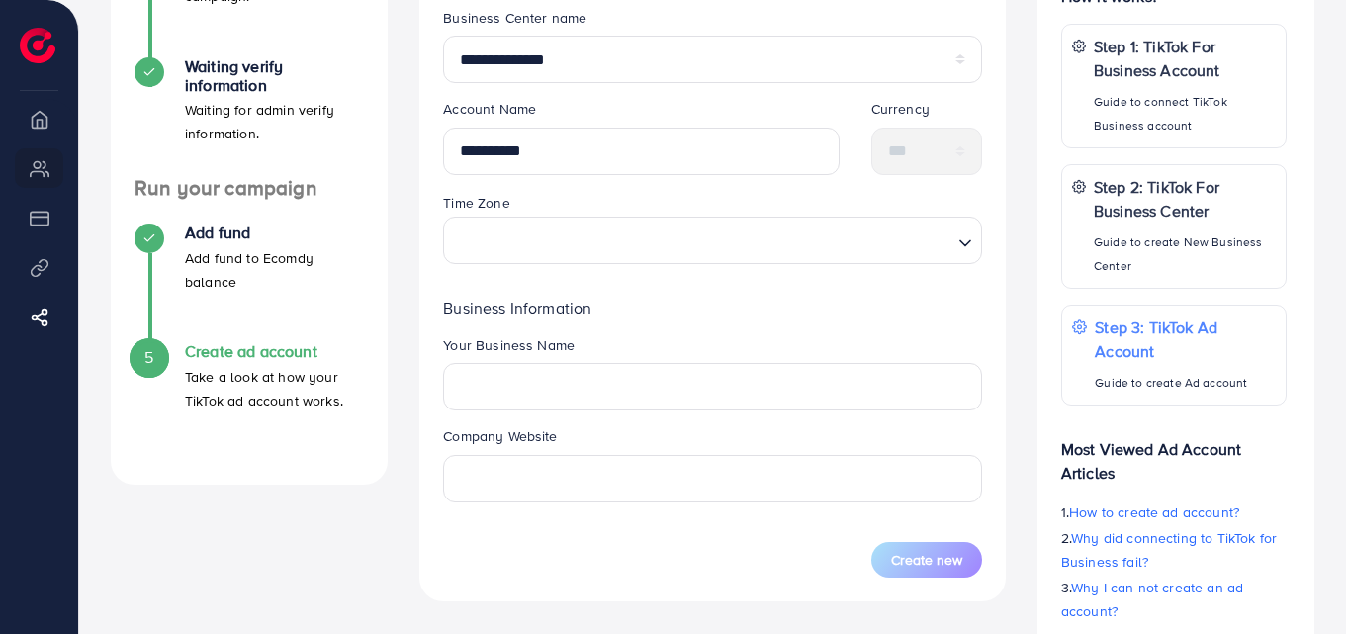
scroll to position [455, 0]
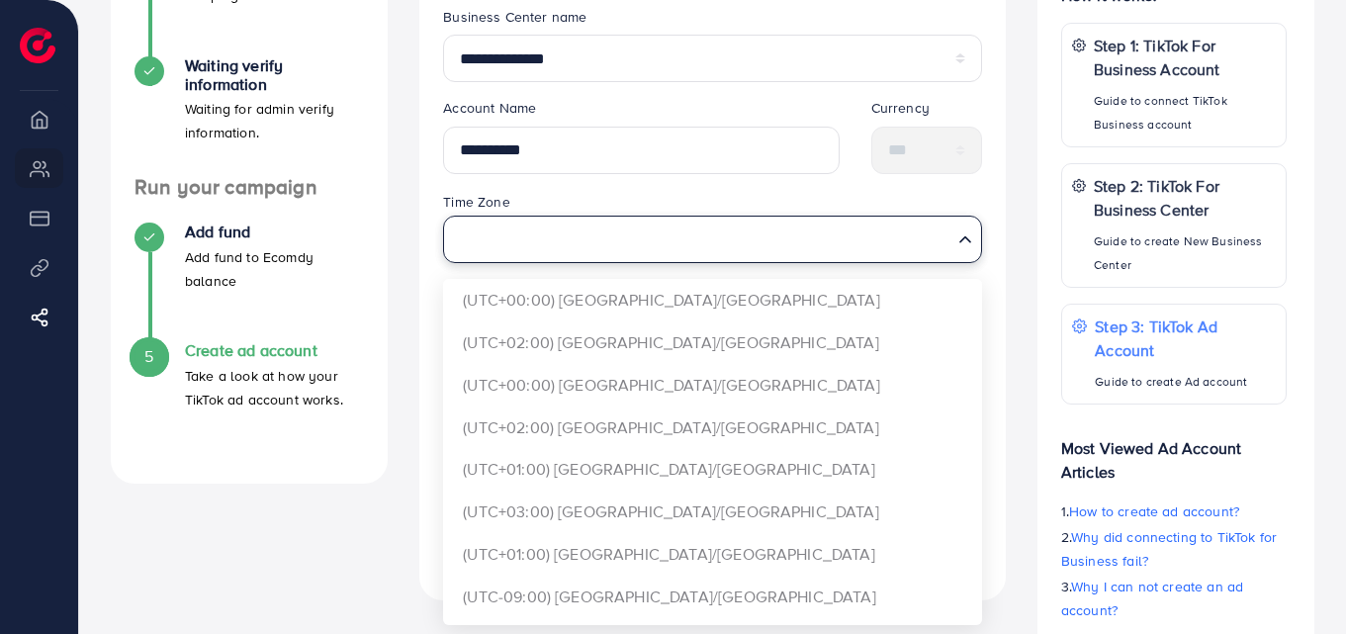
click at [743, 243] on input "Search for option" at bounding box center [701, 239] width 498 height 37
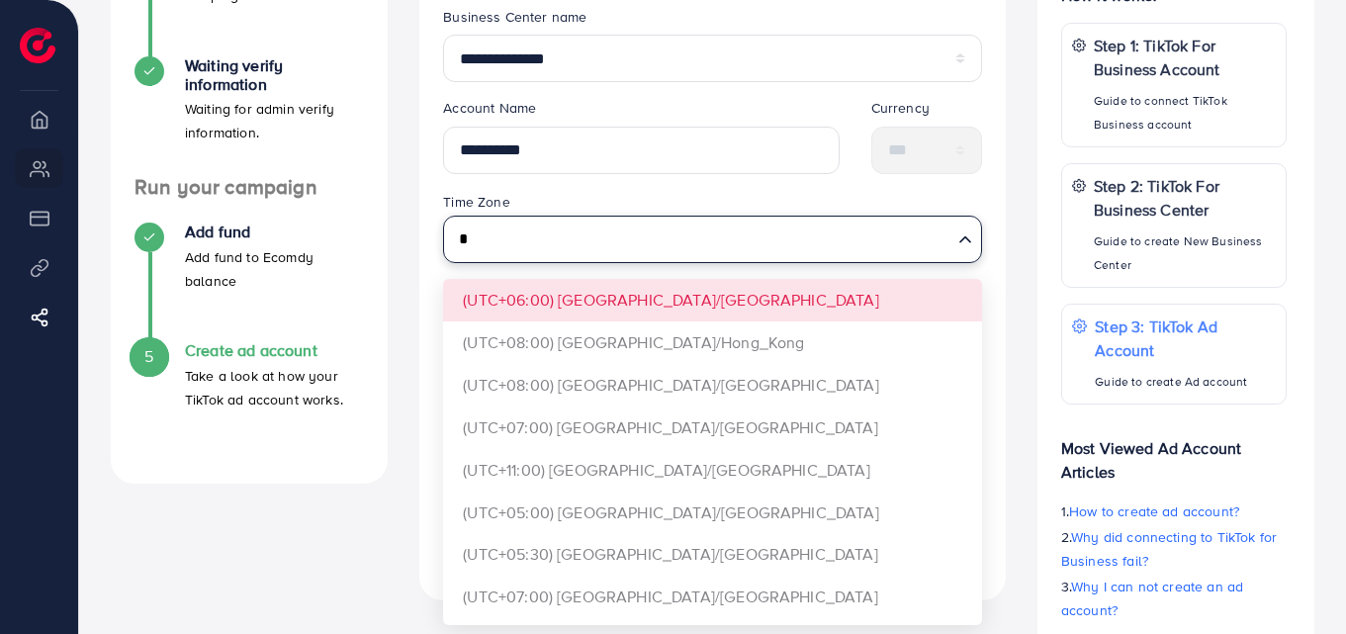
scroll to position [190, 0]
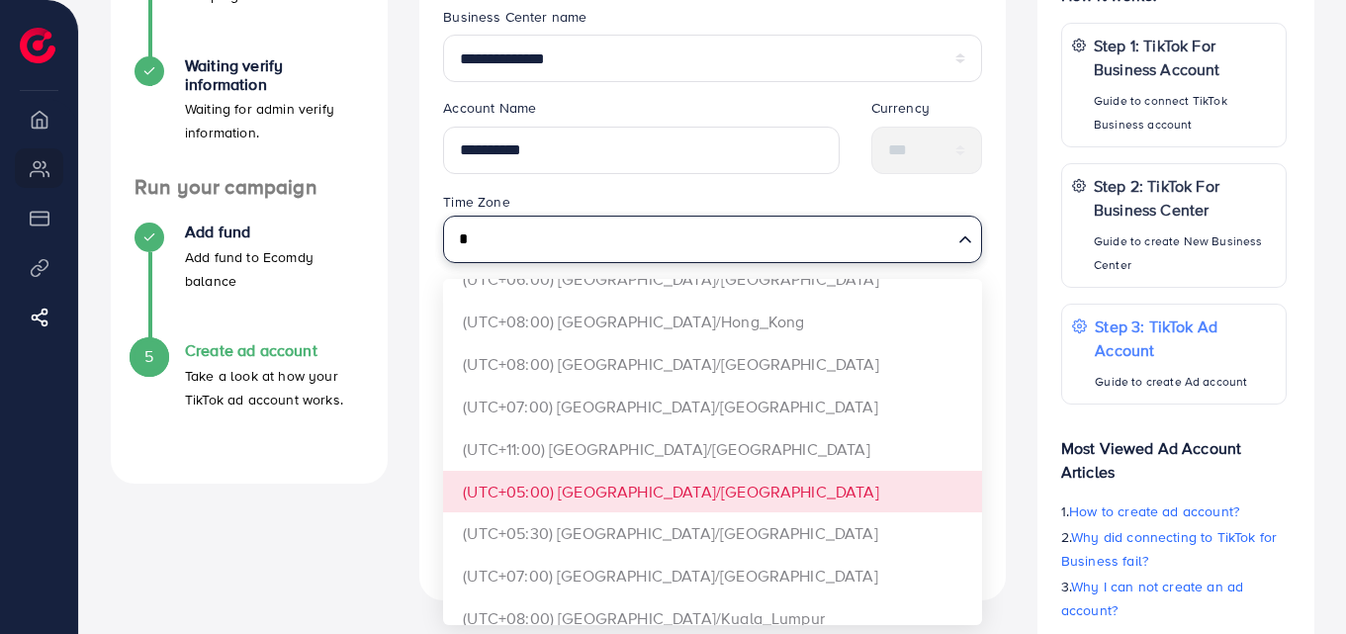
type input "*"
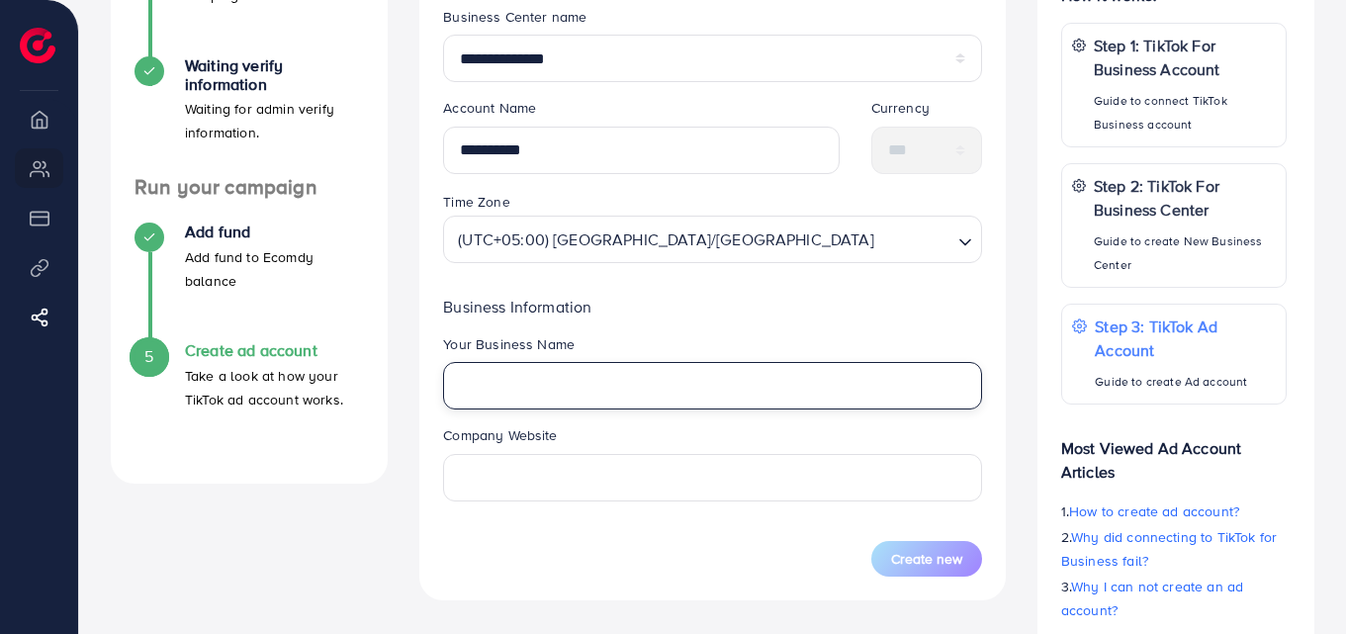
click at [645, 380] on input "text" at bounding box center [712, 385] width 539 height 47
type input "**********"
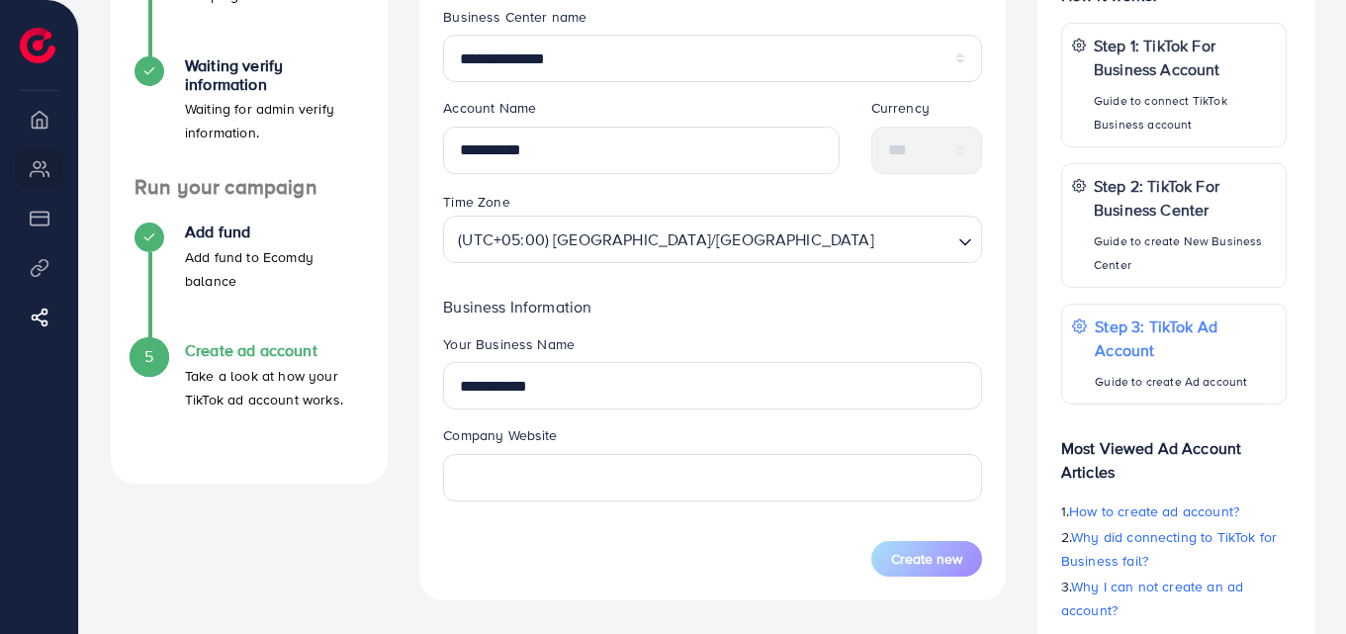
click at [711, 342] on legend "Your Business Name" at bounding box center [712, 348] width 539 height 28
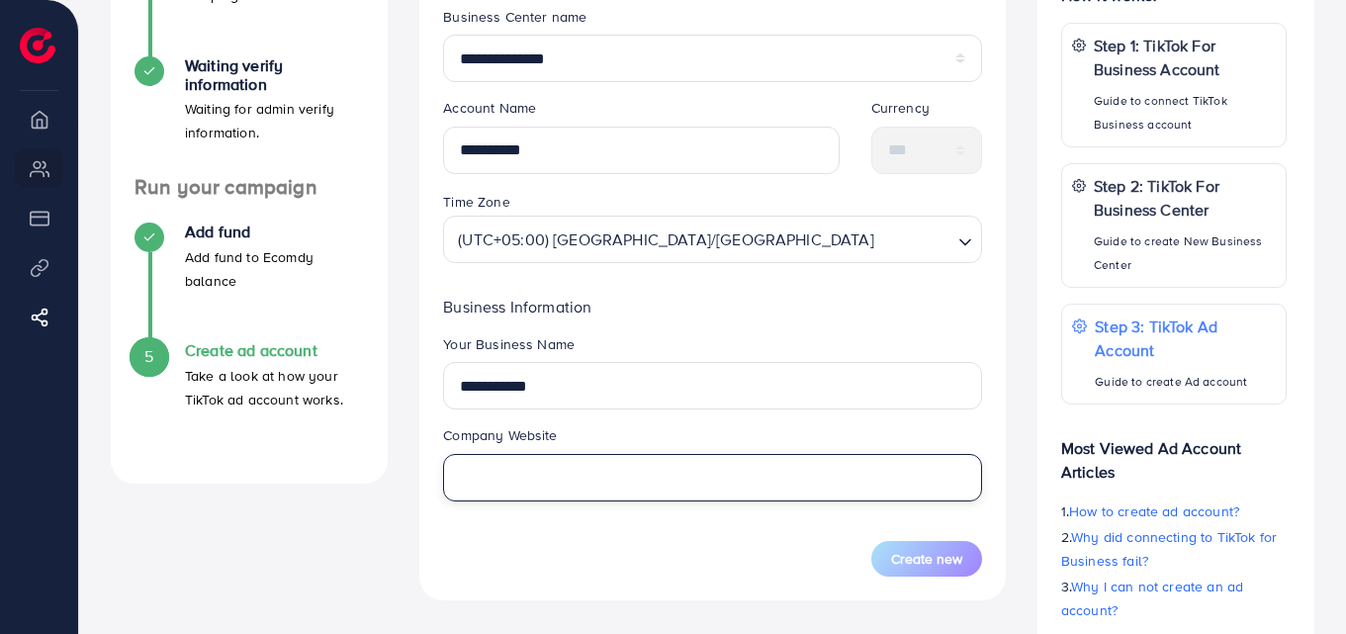
click at [616, 463] on input "text" at bounding box center [712, 477] width 539 height 47
type input "**********"
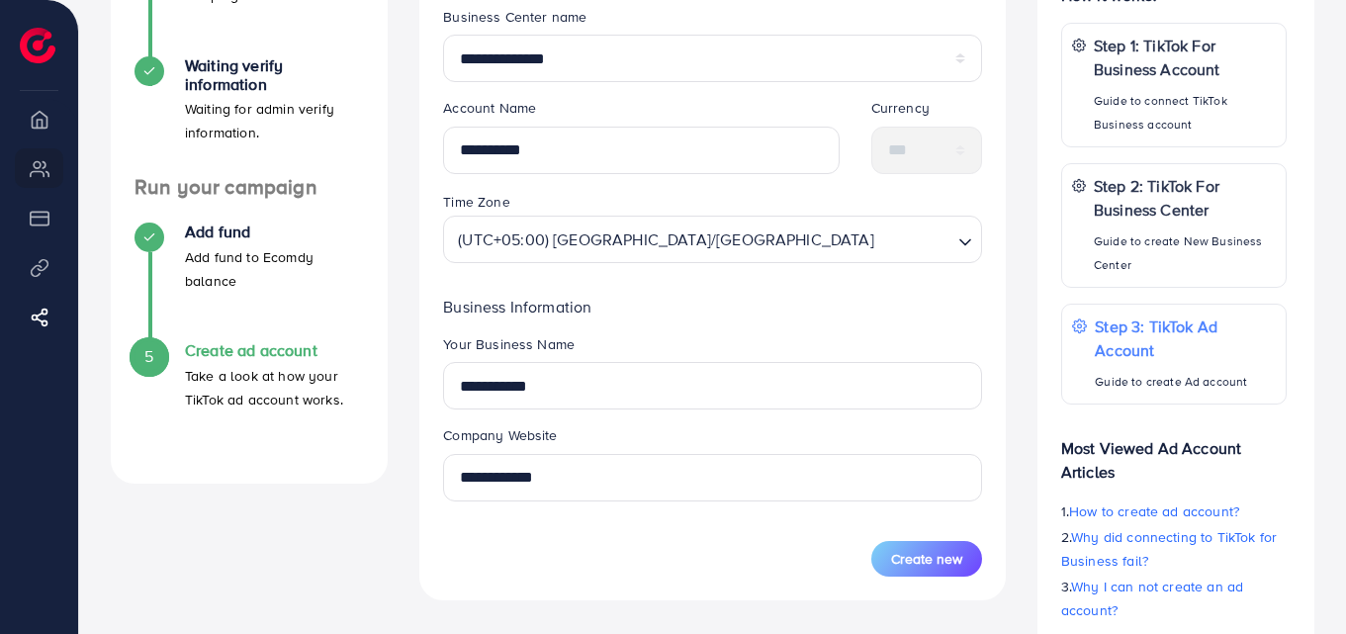
click at [655, 528] on form "**********" at bounding box center [712, 292] width 539 height 570
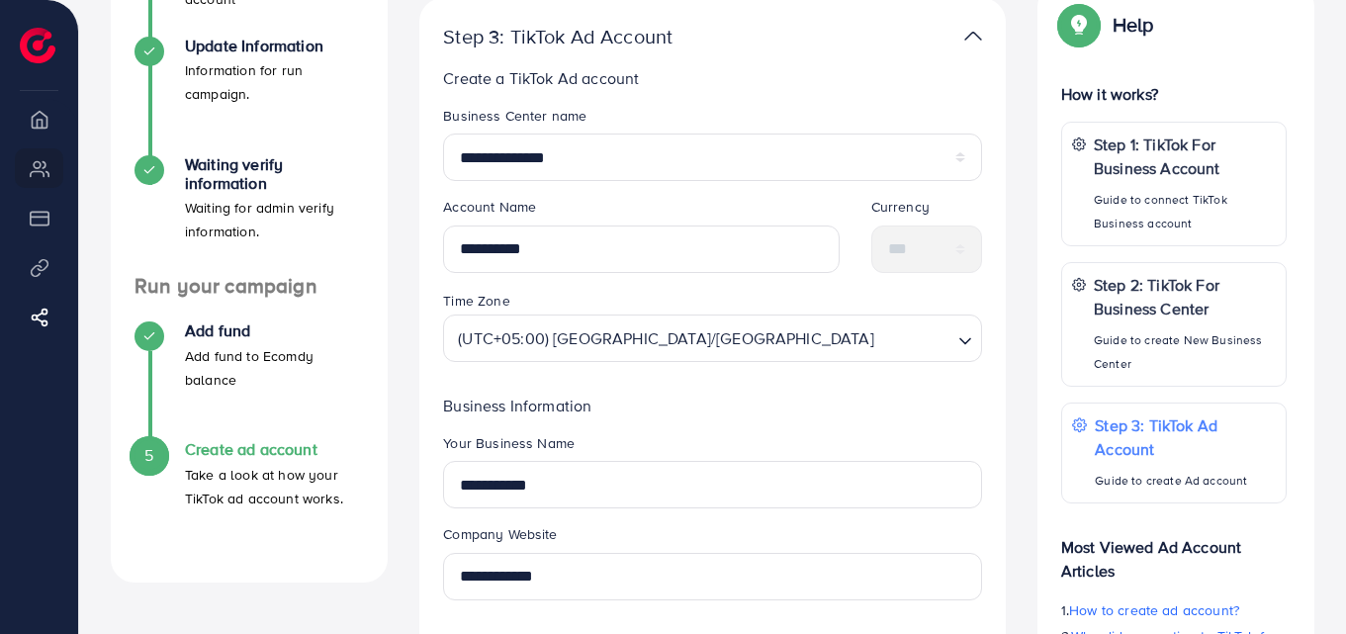
scroll to position [576, 0]
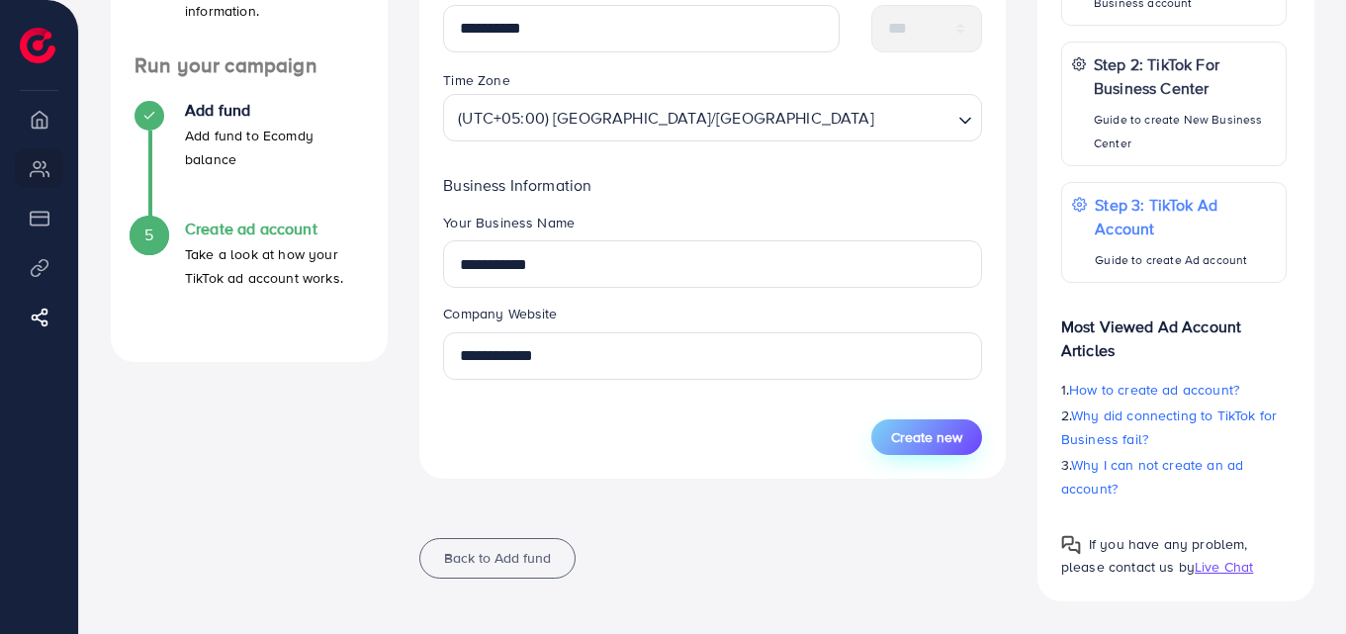
click at [910, 432] on span "Create new" at bounding box center [926, 437] width 71 height 20
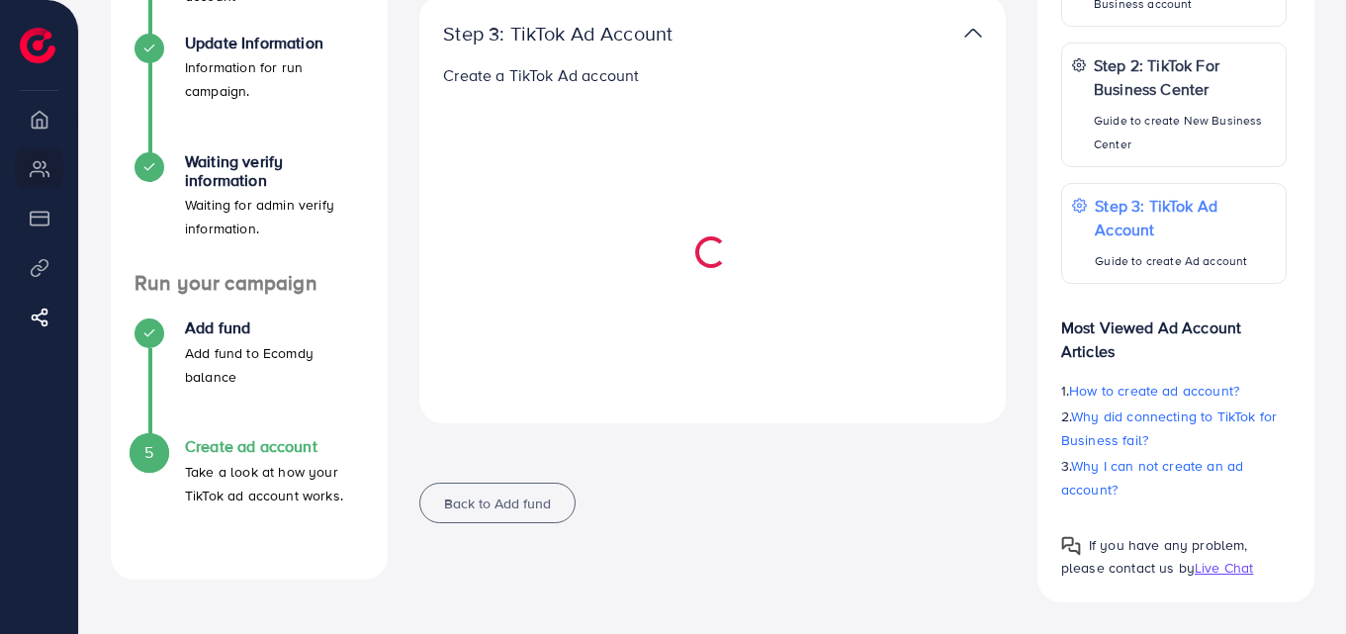
select select
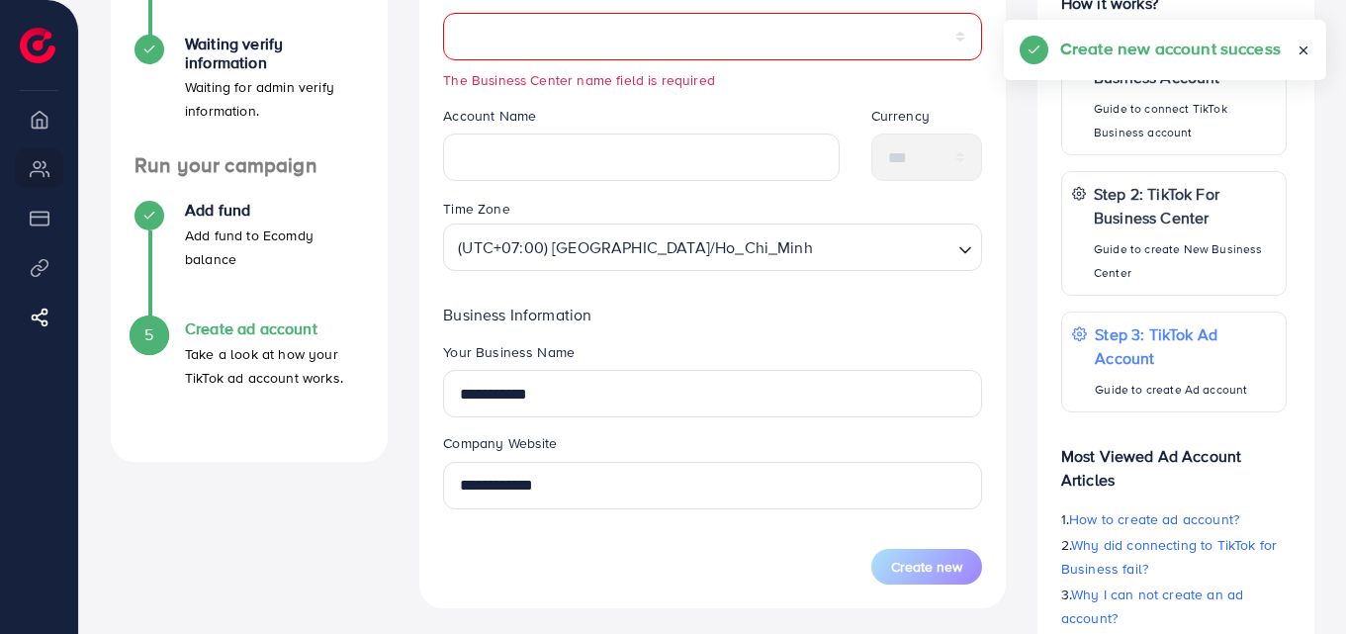
scroll to position [476, 0]
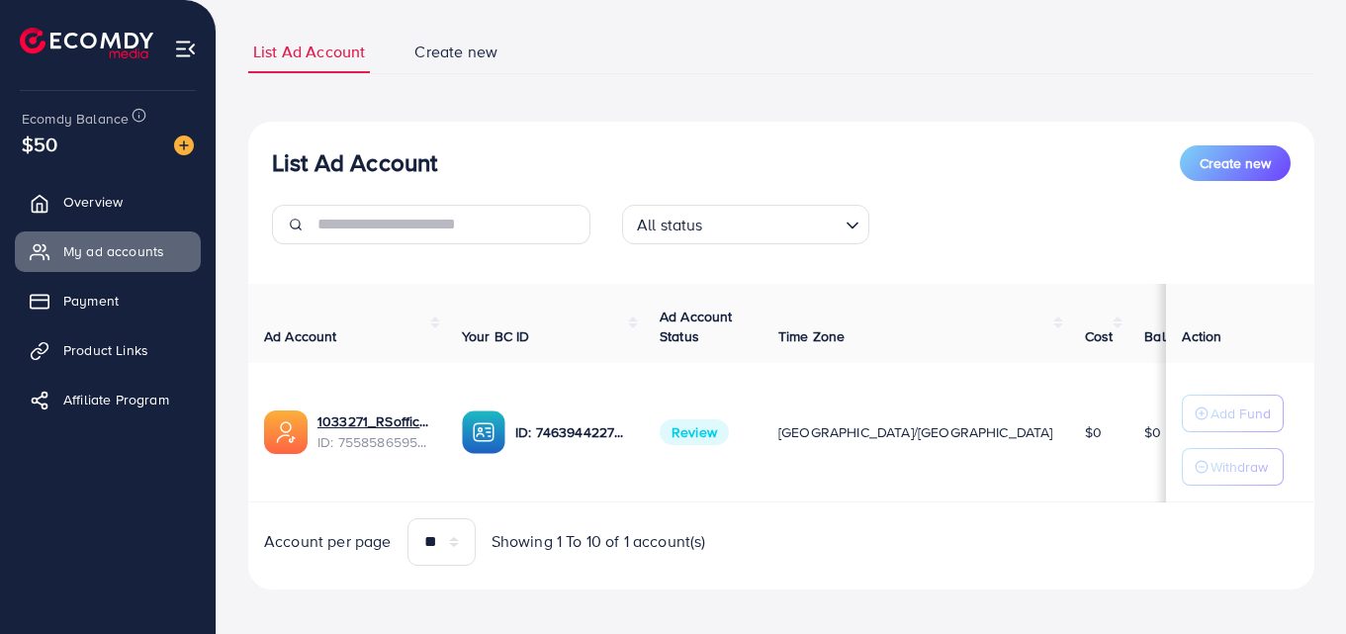
scroll to position [117, 0]
click at [98, 212] on span "Overview" at bounding box center [97, 202] width 59 height 20
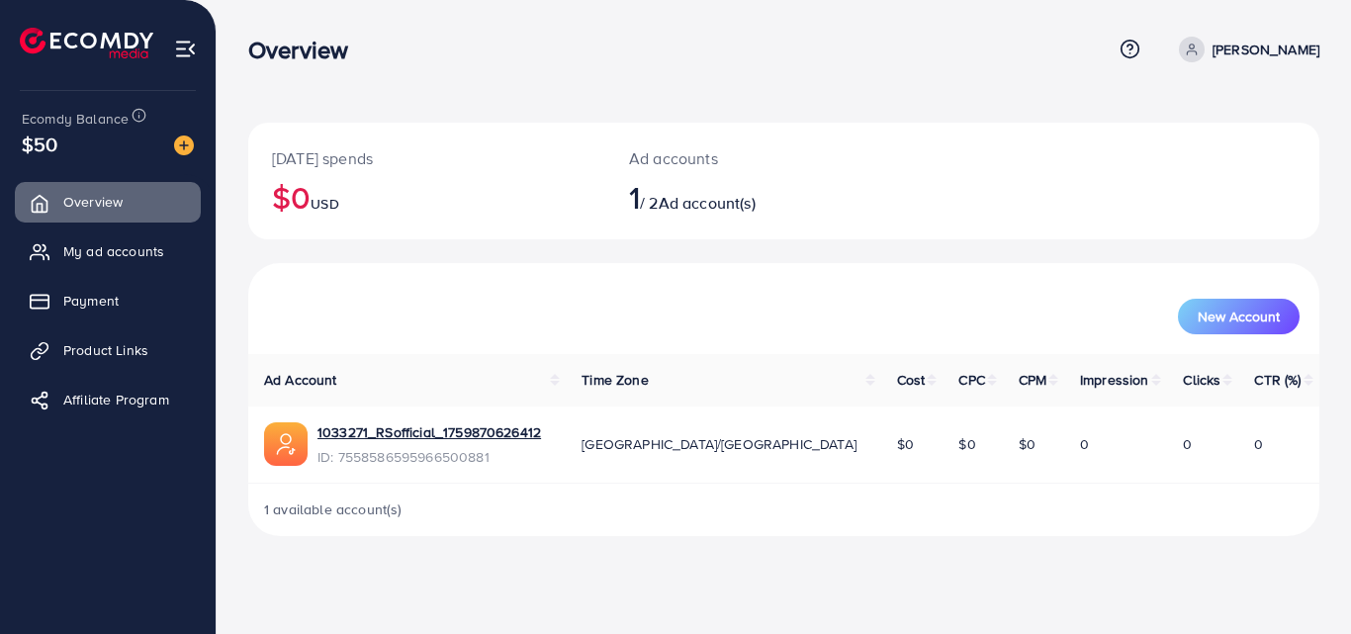
click at [732, 202] on span "Ad account(s)" at bounding box center [707, 203] width 97 height 22
click at [720, 246] on div "Today's spends $0 USD Ad accounts 1 / 2 Ad account(s)" at bounding box center [783, 193] width 1071 height 140
drag, startPoint x: 274, startPoint y: 154, endPoint x: 650, endPoint y: 442, distance: 473.2
click at [650, 442] on div "Today's spends $0 USD Ad accounts 1 / 2 Ad account(s) New Account Ad Account Ti…" at bounding box center [783, 329] width 1071 height 413
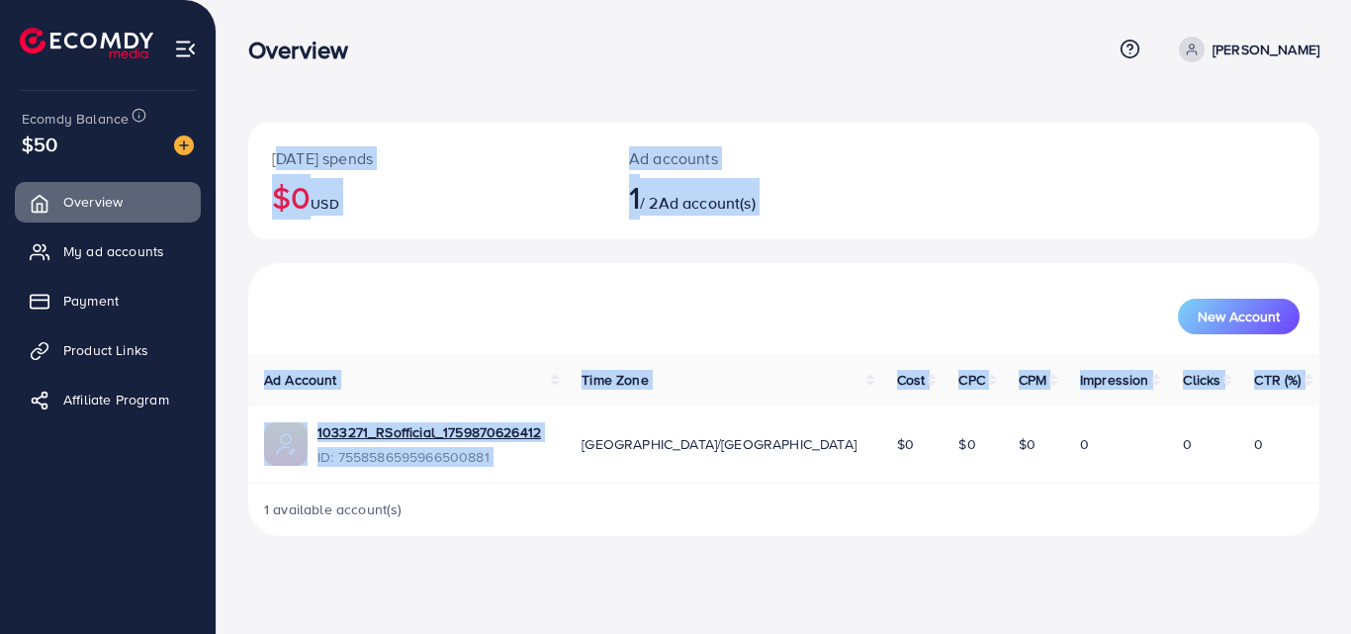
click at [816, 220] on div "Ad accounts 1 / 2 Ad account(s)" at bounding box center [739, 181] width 268 height 117
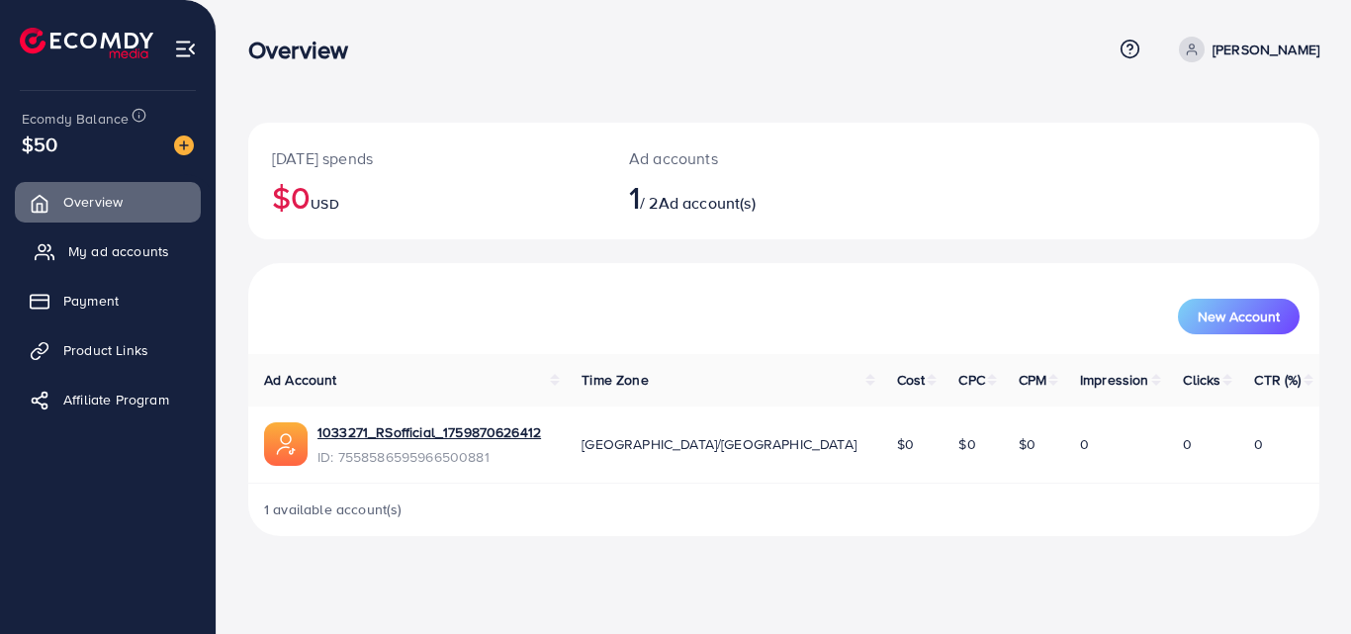
click at [101, 250] on span "My ad accounts" at bounding box center [118, 251] width 101 height 20
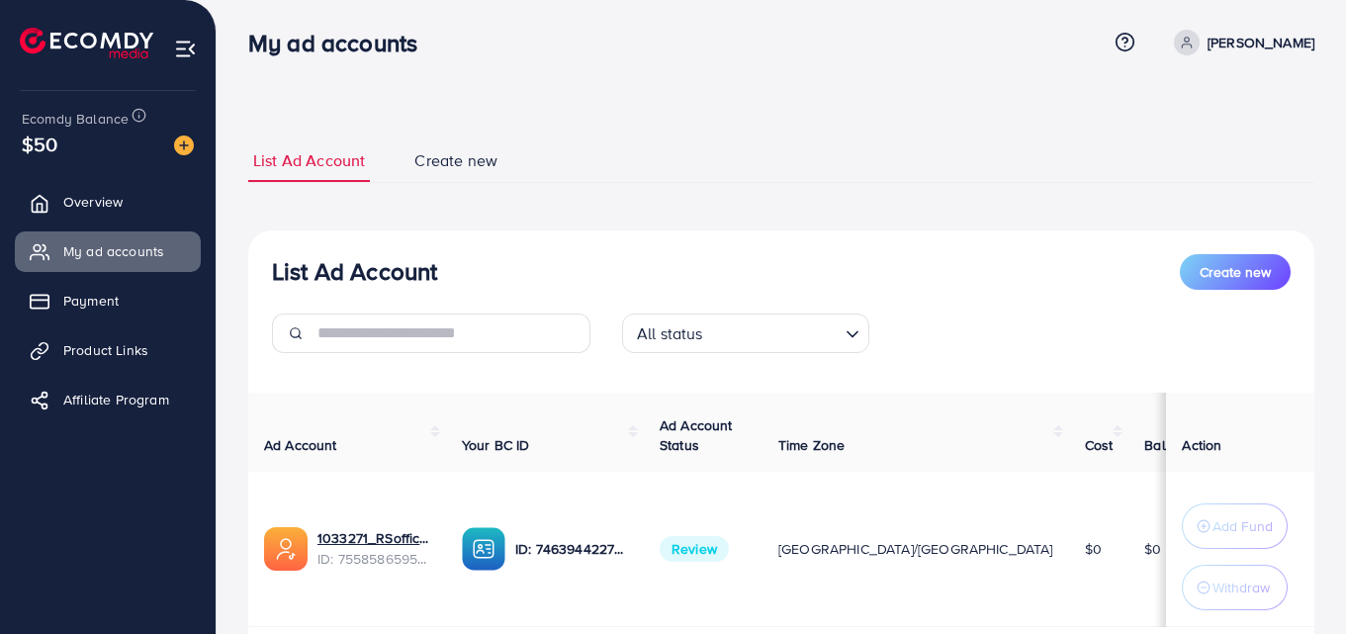
scroll to position [6, 0]
click at [811, 142] on ul "List Ad Account Create new" at bounding box center [781, 162] width 1066 height 44
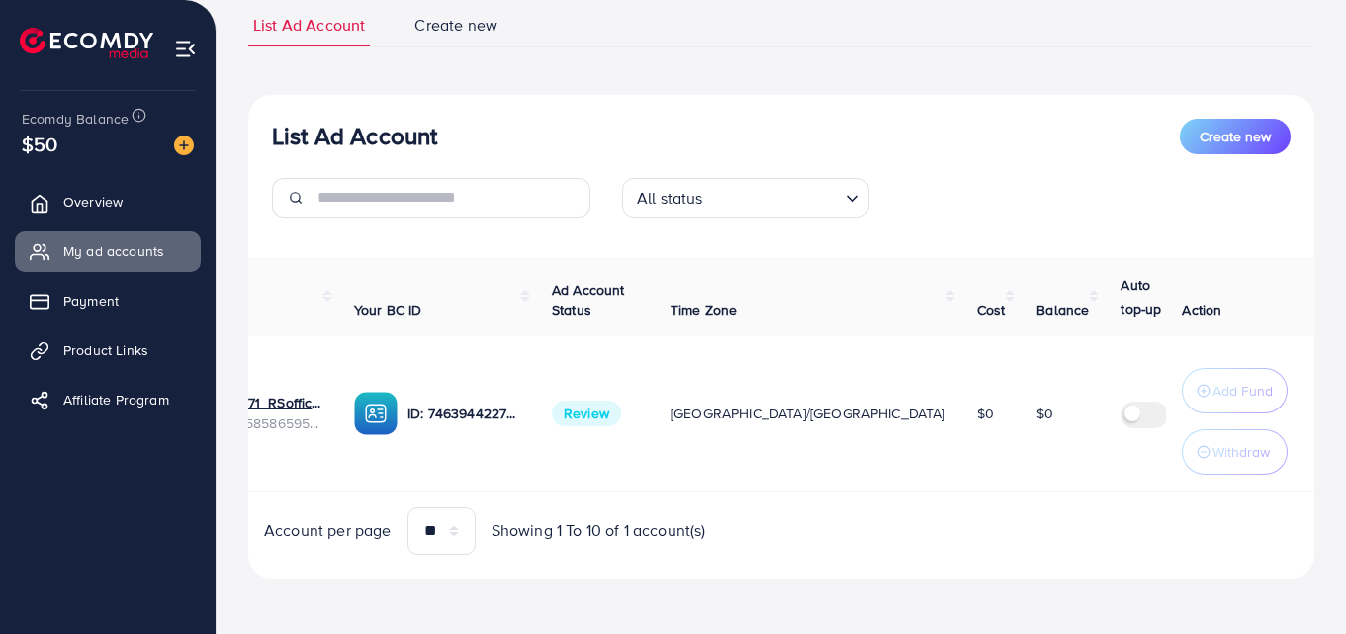
scroll to position [0, 0]
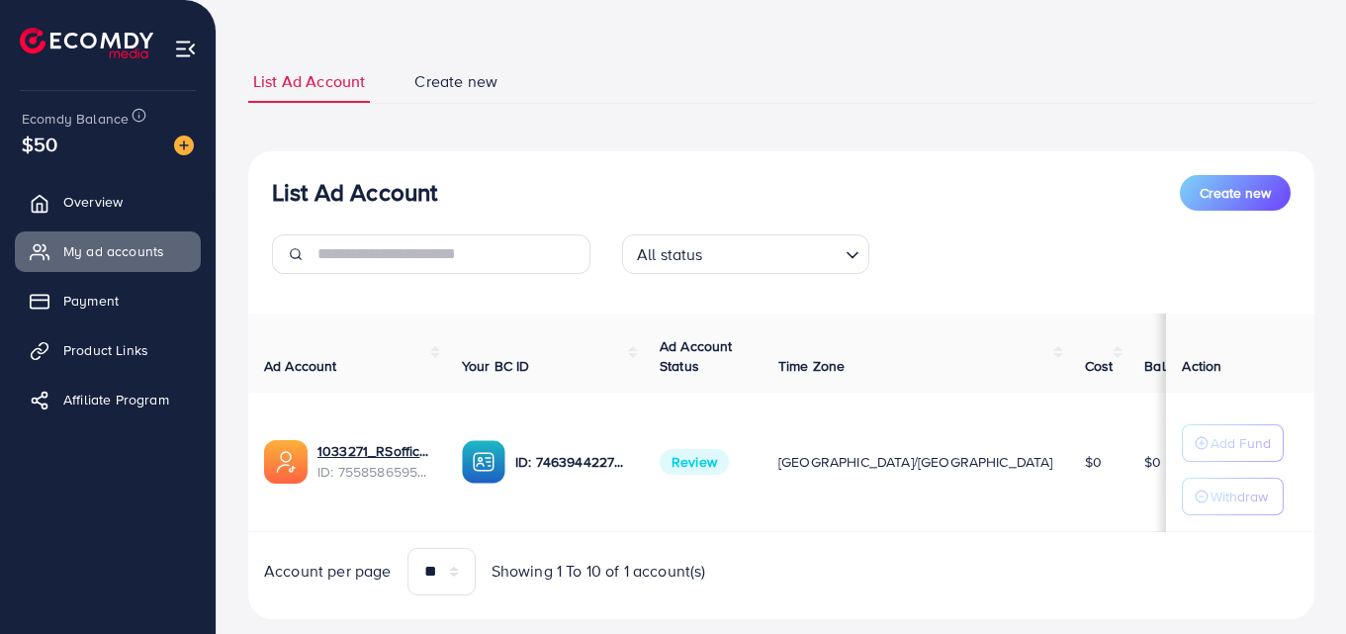
scroll to position [77, 0]
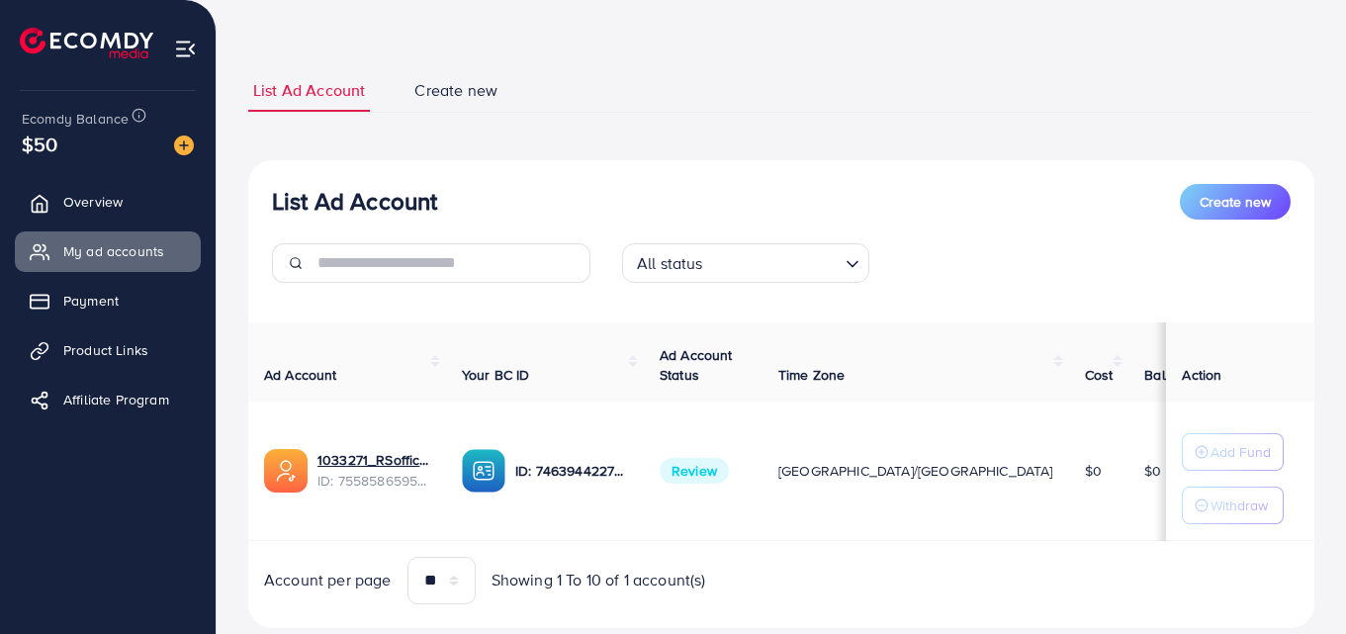
click at [704, 154] on div "List Ad Account Create new List Ad Account Create new All status Loading... Ad …" at bounding box center [781, 348] width 1066 height 559
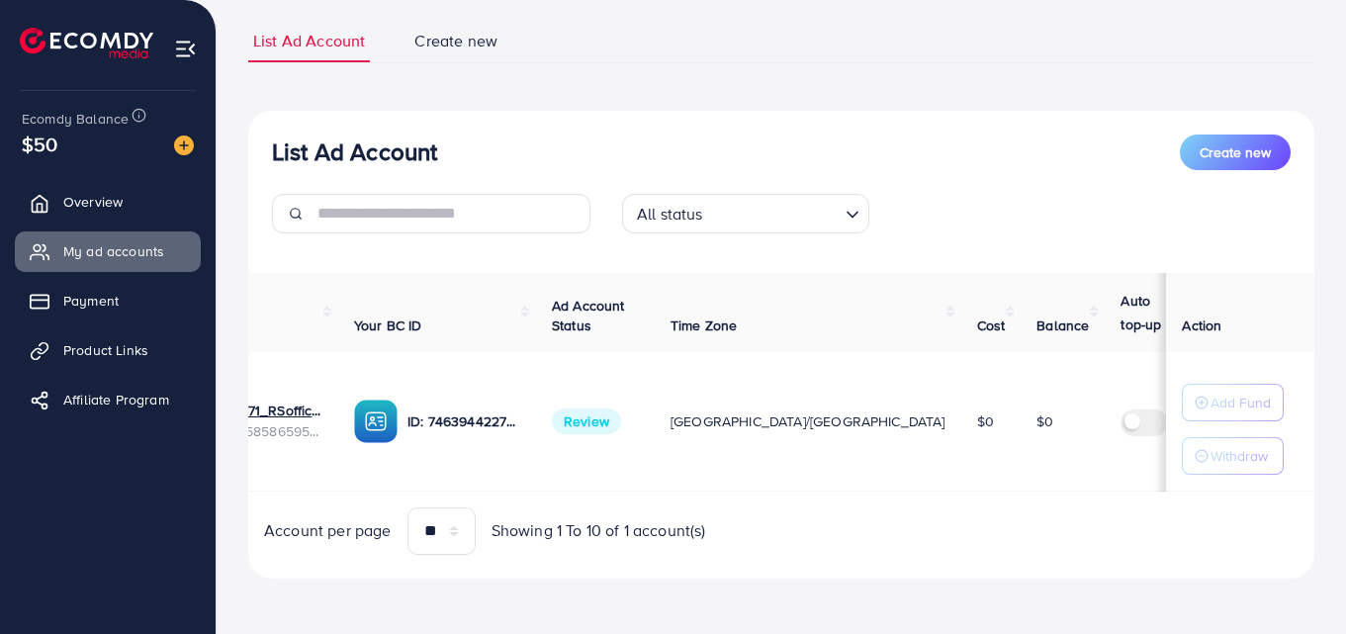
scroll to position [0, 0]
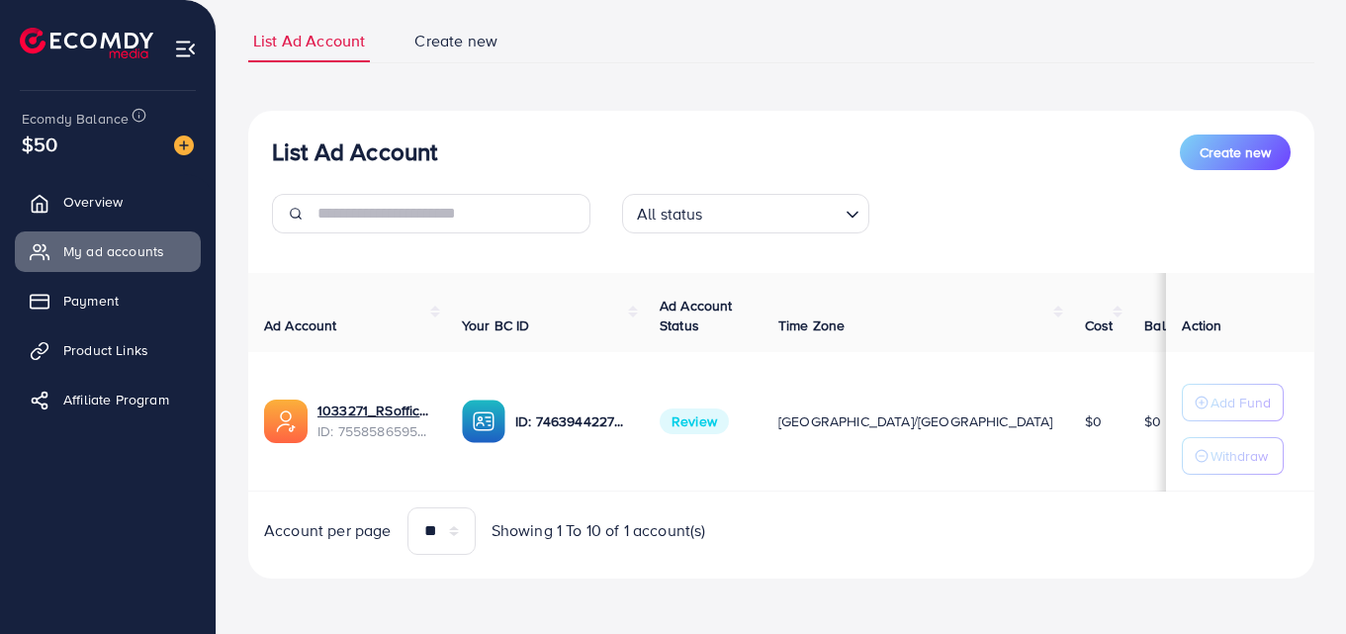
click at [184, 51] on img at bounding box center [185, 49] width 23 height 23
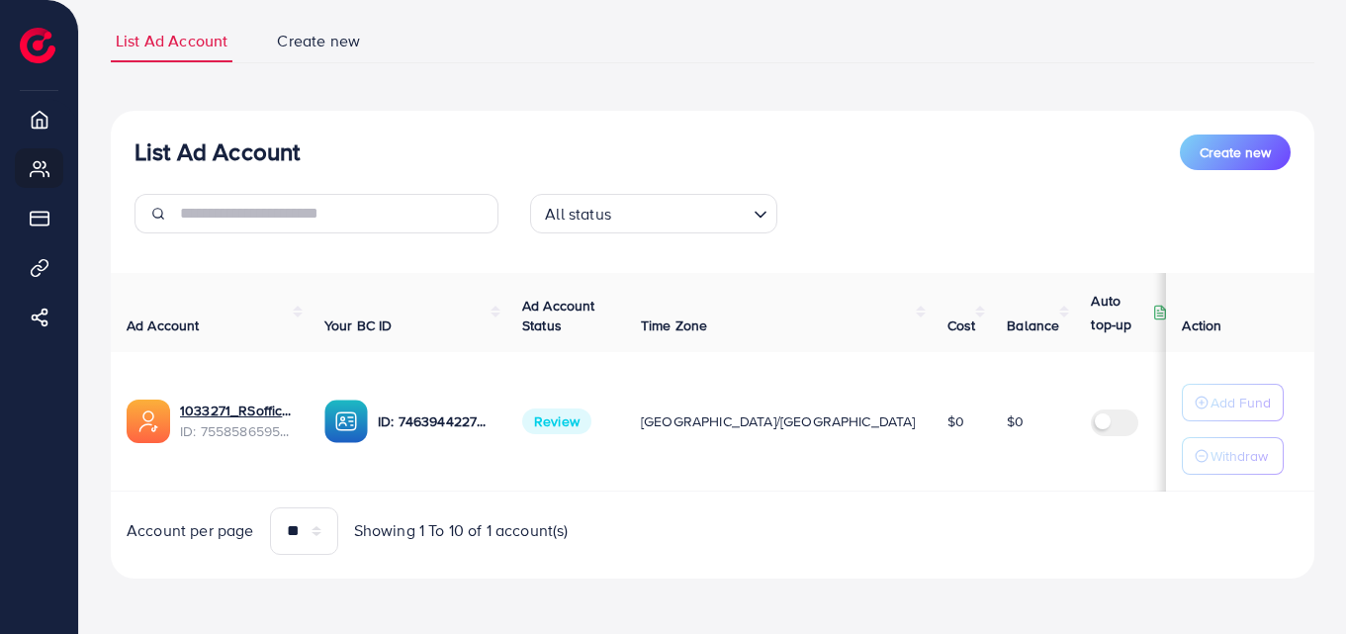
scroll to position [127, 0]
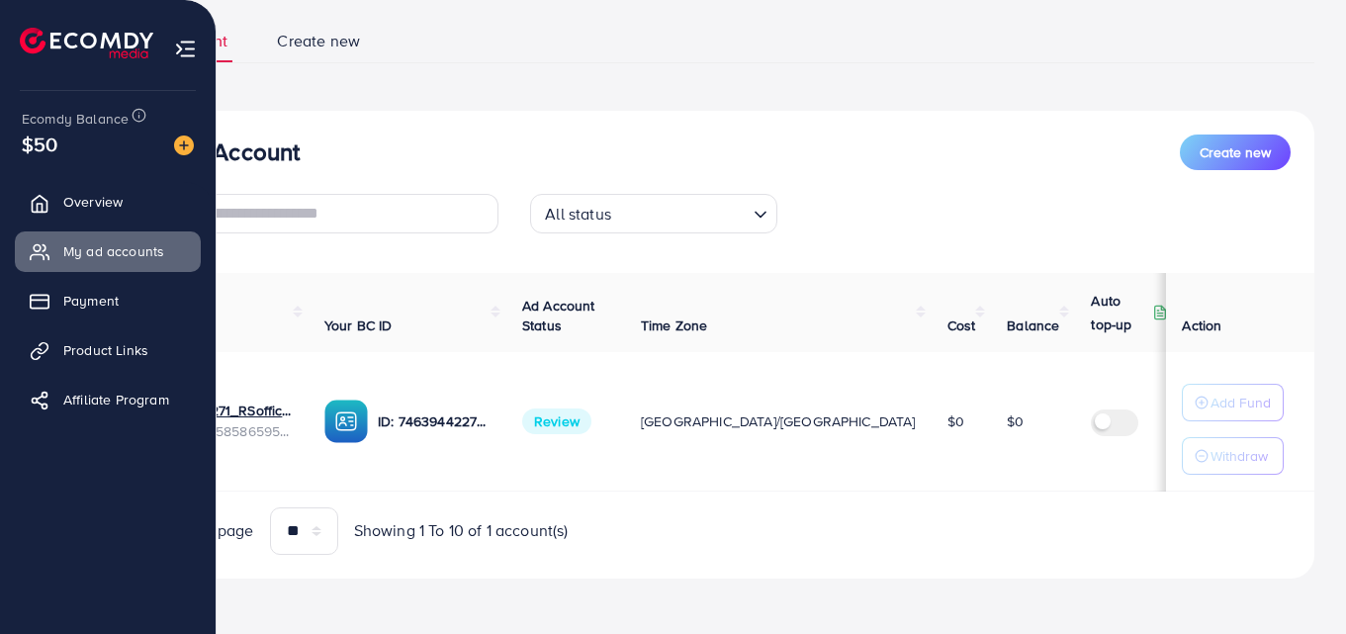
click at [183, 49] on img at bounding box center [185, 49] width 23 height 23
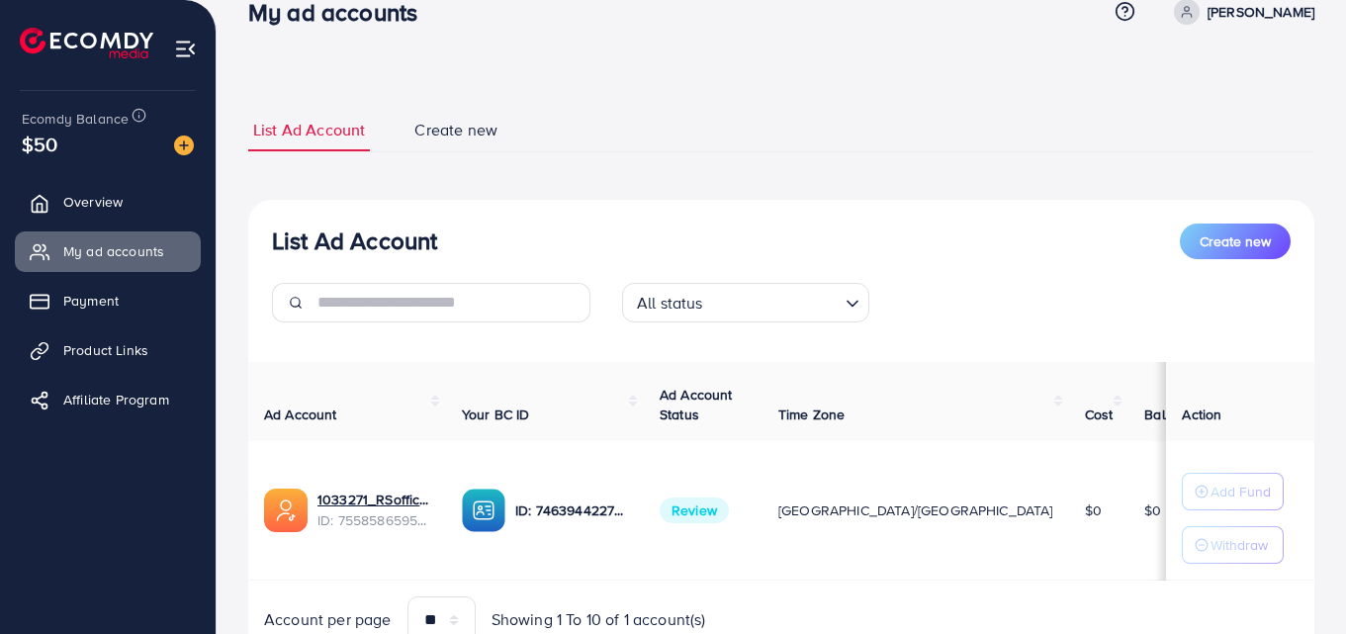
scroll to position [0, 0]
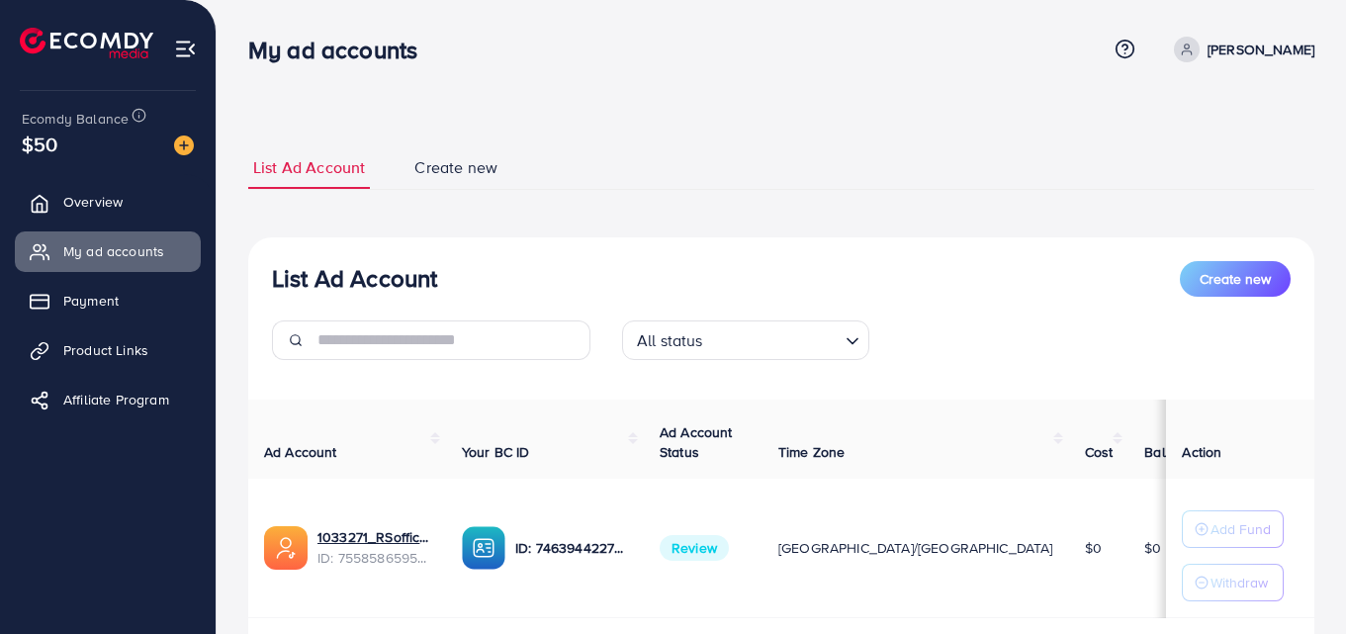
click at [468, 168] on span "Create new" at bounding box center [455, 167] width 83 height 23
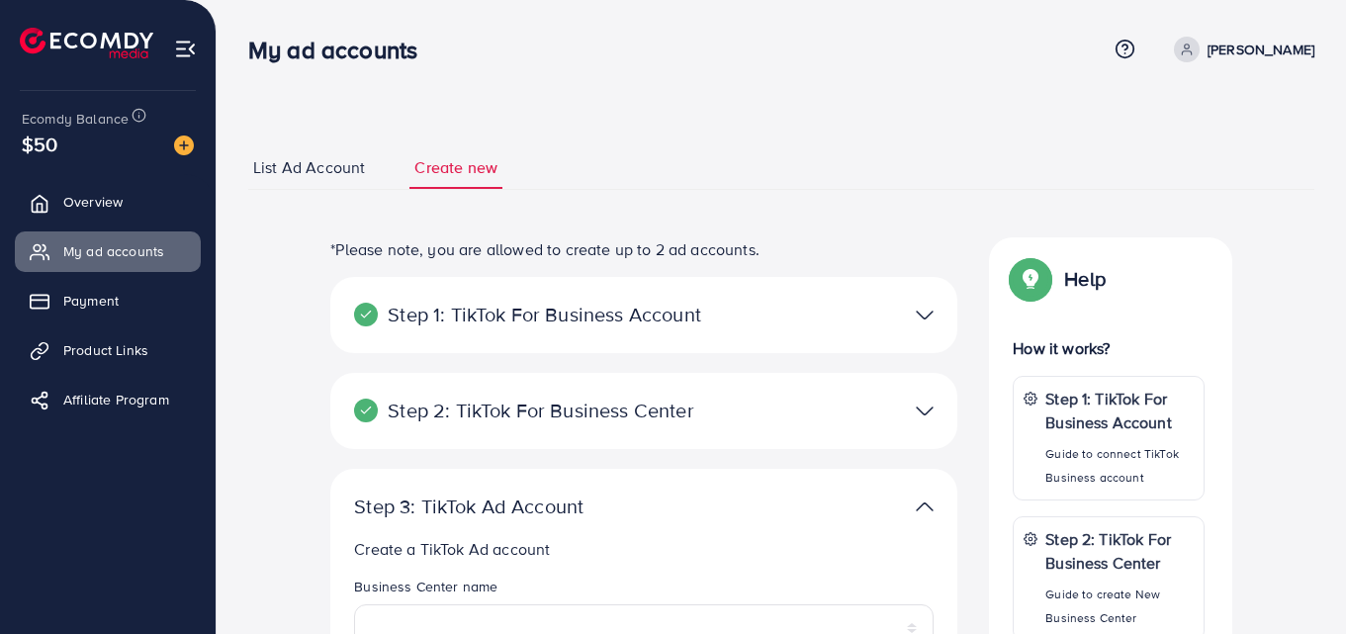
click at [292, 162] on span "List Ad Account" at bounding box center [309, 167] width 112 height 23
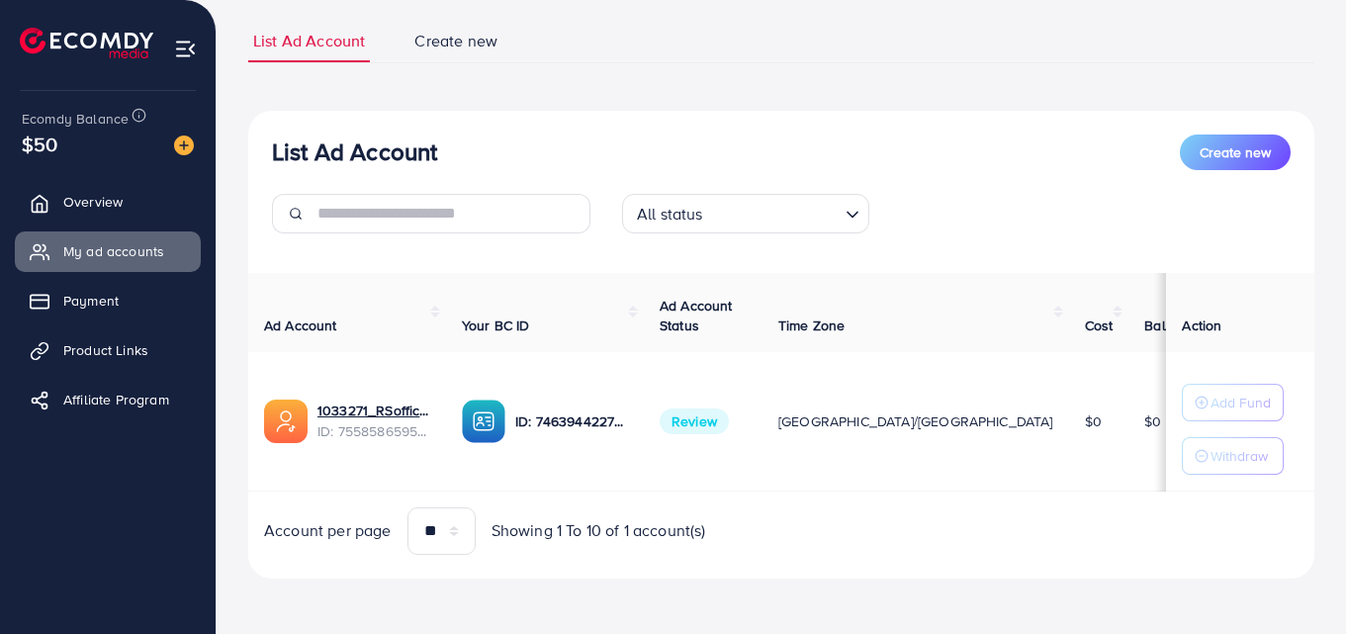
click at [452, 42] on span "Create new" at bounding box center [455, 41] width 83 height 23
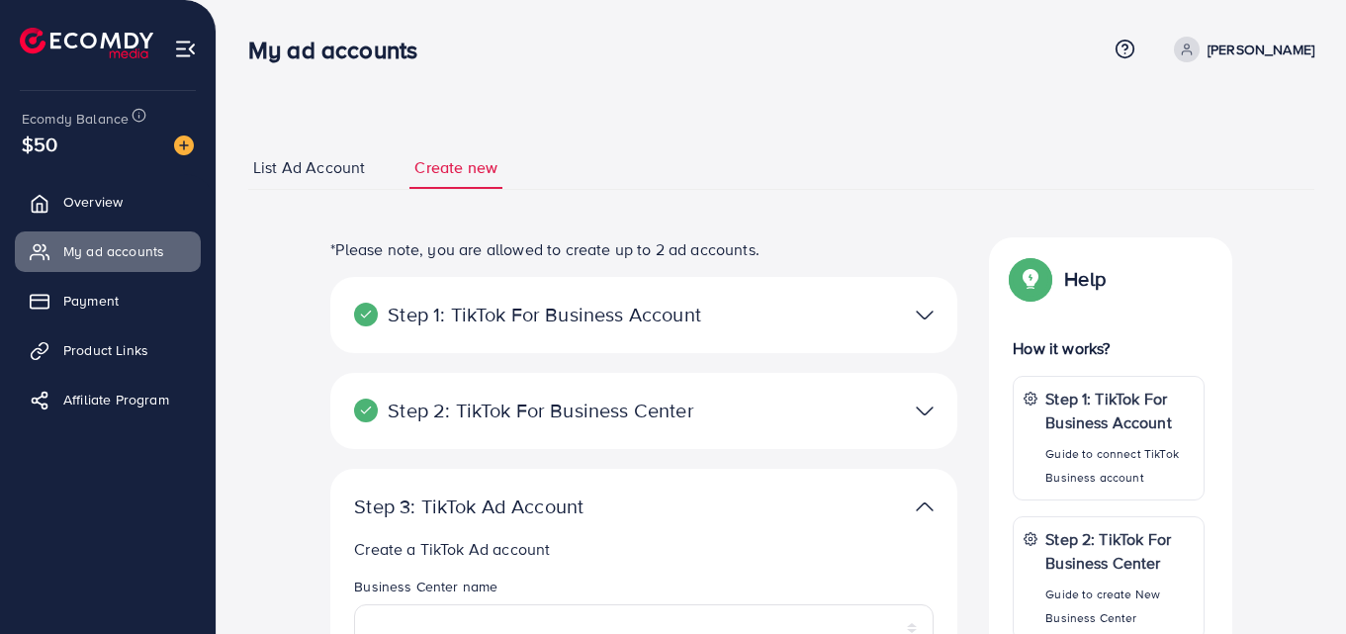
click at [292, 164] on span "List Ad Account" at bounding box center [309, 167] width 112 height 23
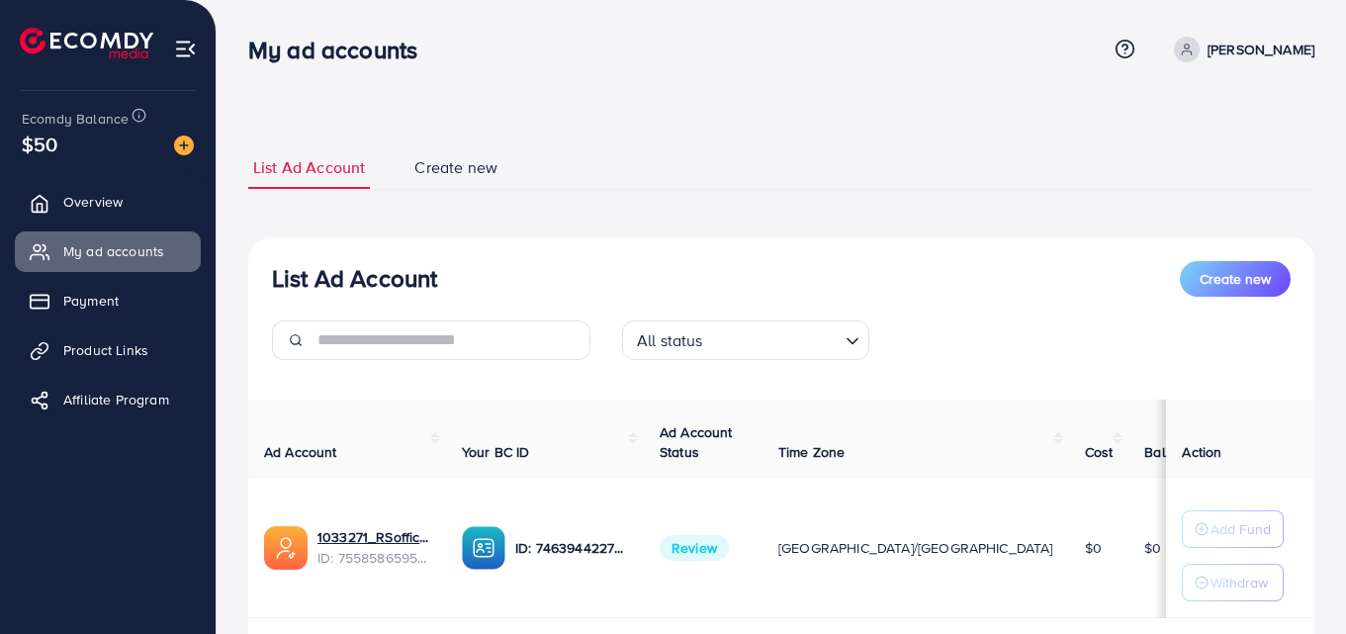
click at [39, 145] on span "$50" at bounding box center [40, 144] width 36 height 29
drag, startPoint x: 39, startPoint y: 145, endPoint x: 83, endPoint y: 146, distance: 44.5
click at [83, 146] on div "$50" at bounding box center [108, 144] width 172 height 29
click at [34, 148] on span "$50" at bounding box center [40, 144] width 36 height 29
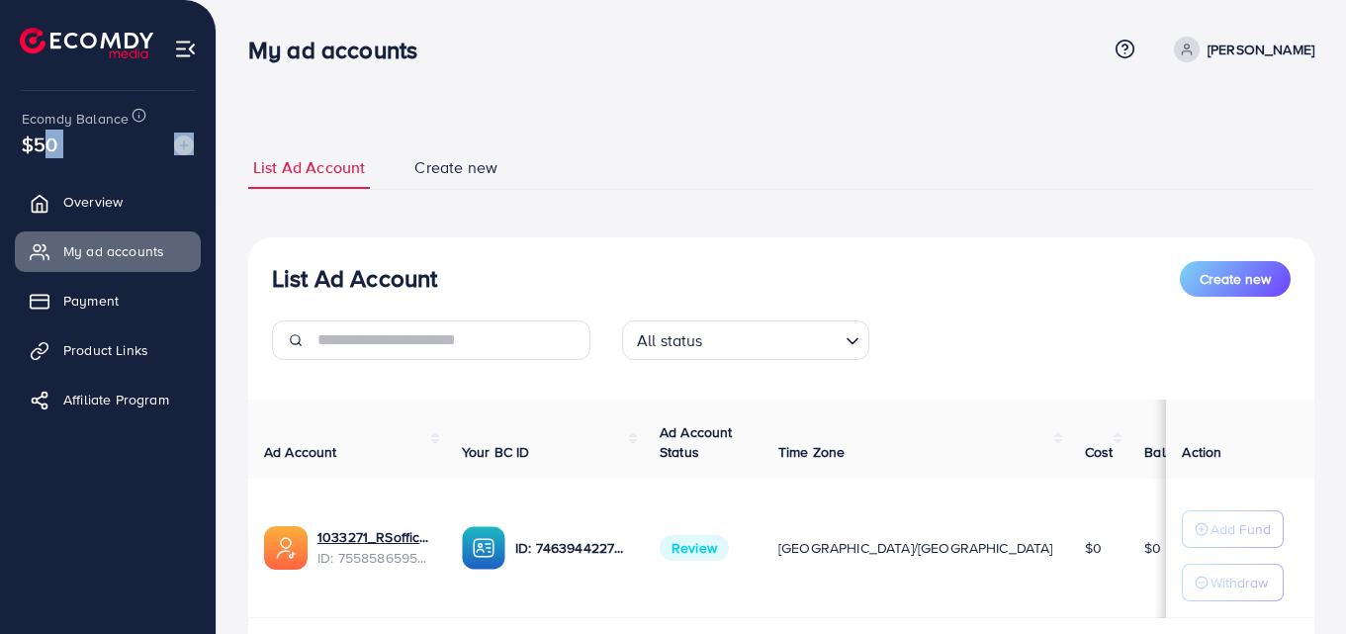
drag, startPoint x: 34, startPoint y: 148, endPoint x: 80, endPoint y: 142, distance: 46.8
click at [80, 142] on div "$50" at bounding box center [108, 144] width 172 height 29
click at [74, 144] on div "$50" at bounding box center [108, 144] width 172 height 29
click at [52, 143] on span "$50" at bounding box center [40, 144] width 36 height 29
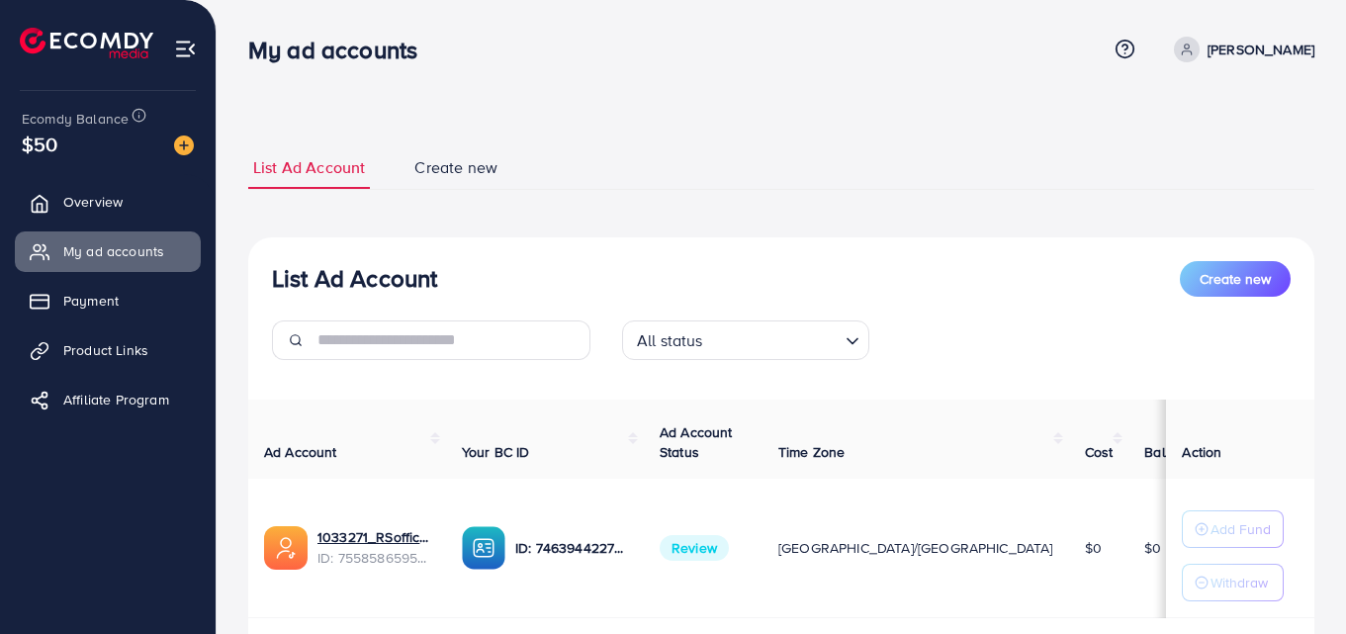
click at [43, 143] on span "$50" at bounding box center [40, 144] width 36 height 29
click at [74, 144] on div "$50" at bounding box center [108, 144] width 172 height 29
